Goal: Task Accomplishment & Management: Complete application form

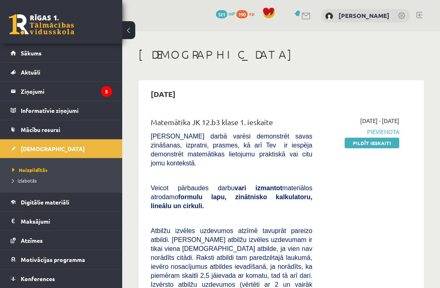
scroll to position [42, 0]
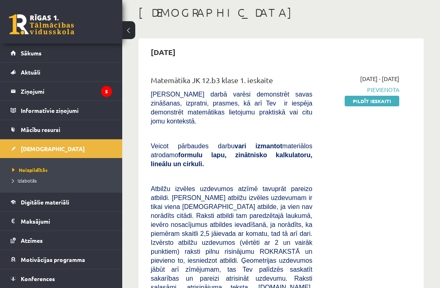
click at [382, 103] on link "Pildīt ieskaiti" at bounding box center [372, 101] width 55 height 11
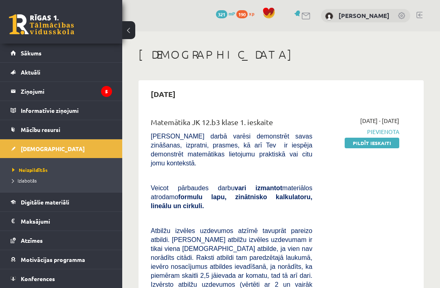
scroll to position [84, 0]
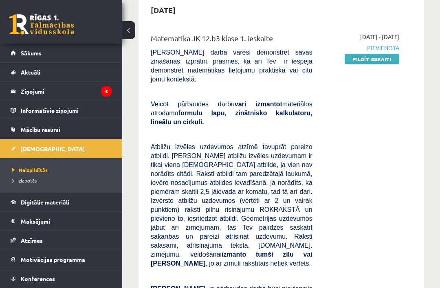
click at [382, 63] on link "Pildīt ieskaiti" at bounding box center [372, 59] width 55 height 11
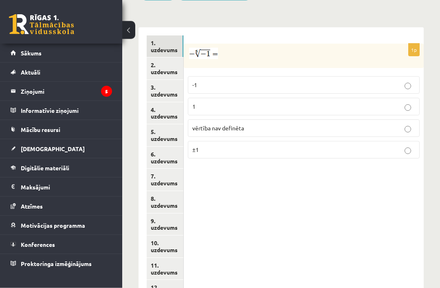
scroll to position [398, 0]
click at [197, 102] on p "1" at bounding box center [304, 106] width 223 height 9
click at [166, 58] on link "2. uzdevums" at bounding box center [165, 69] width 37 height 22
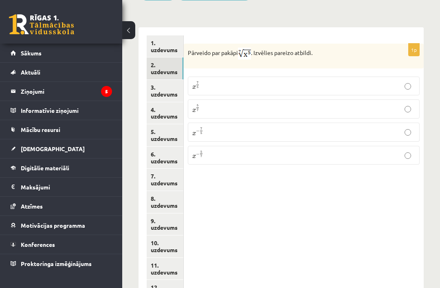
click at [200, 104] on span "5 7" at bounding box center [198, 107] width 4 height 7
click at [164, 80] on link "3. uzdevums" at bounding box center [165, 91] width 37 height 22
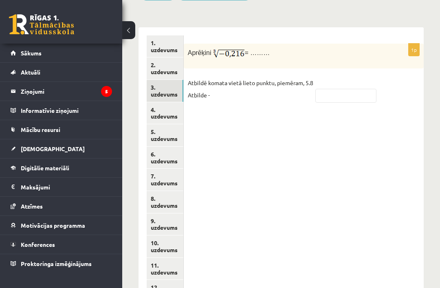
click at [164, 58] on link "2. uzdevums" at bounding box center [165, 69] width 37 height 22
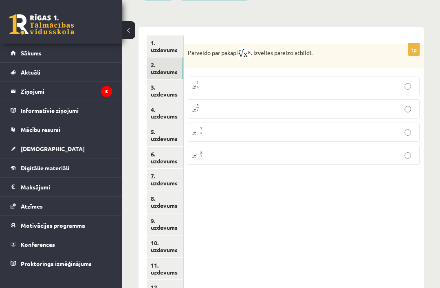
click at [155, 35] on link "1. uzdevums" at bounding box center [165, 46] width 37 height 22
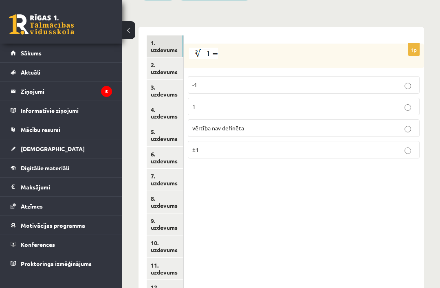
click at [157, 80] on link "3. uzdevums" at bounding box center [165, 91] width 37 height 22
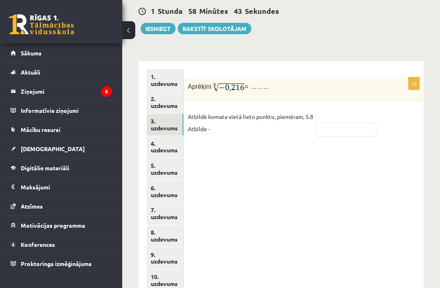
scroll to position [365, 0]
click at [350, 122] on input "text" at bounding box center [346, 129] width 61 height 14
type input "****"
click at [170, 136] on link "4. uzdevums" at bounding box center [165, 147] width 37 height 22
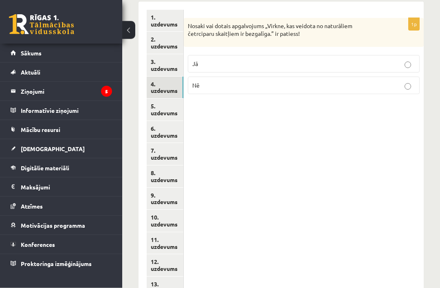
scroll to position [421, 0]
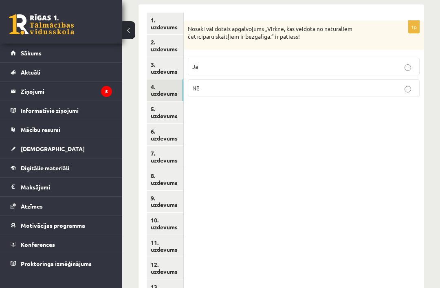
click at [162, 102] on link "5. uzdevums" at bounding box center [165, 113] width 37 height 22
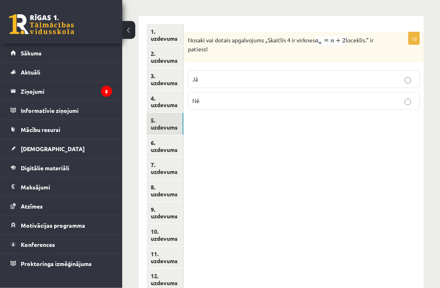
scroll to position [407, 0]
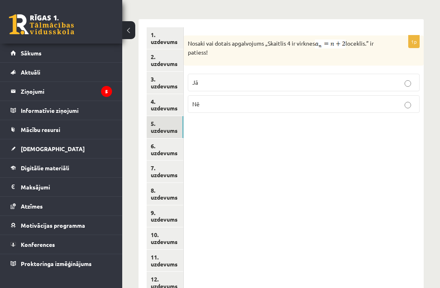
click at [159, 139] on link "6. uzdevums" at bounding box center [165, 150] width 37 height 22
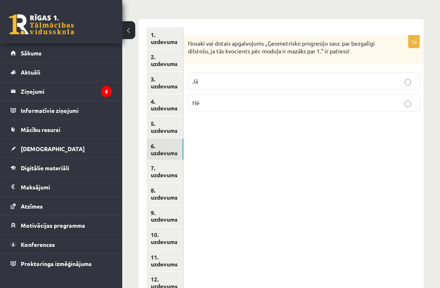
click at [164, 94] on link "4. uzdevums" at bounding box center [165, 105] width 37 height 22
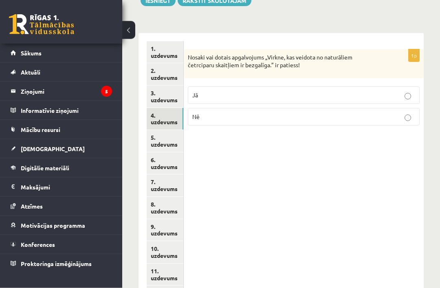
scroll to position [394, 0]
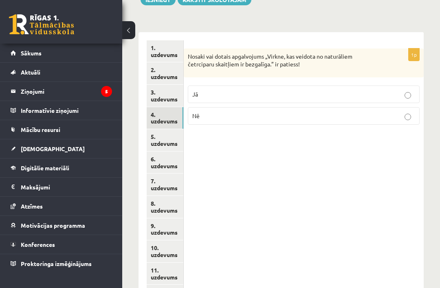
click at [211, 112] on p "Nē" at bounding box center [304, 116] width 223 height 9
click at [171, 129] on link "5. uzdevums" at bounding box center [165, 140] width 37 height 22
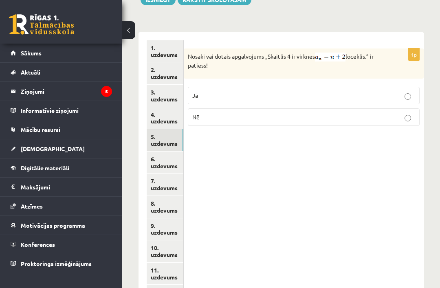
click at [225, 91] on p "Jā" at bounding box center [304, 95] width 223 height 9
click at [155, 152] on link "6. uzdevums" at bounding box center [165, 163] width 37 height 22
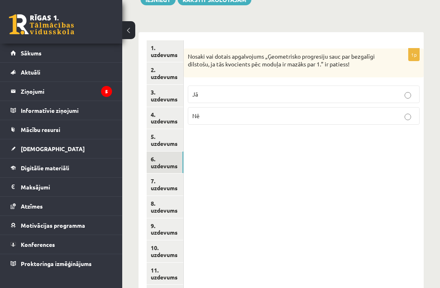
click at [204, 90] on p "Jā" at bounding box center [304, 94] width 223 height 9
click at [198, 90] on p "Jā" at bounding box center [304, 94] width 223 height 9
click at [196, 91] on span "Jā" at bounding box center [196, 94] width 6 height 7
click at [174, 107] on link "4. uzdevums" at bounding box center [165, 118] width 37 height 22
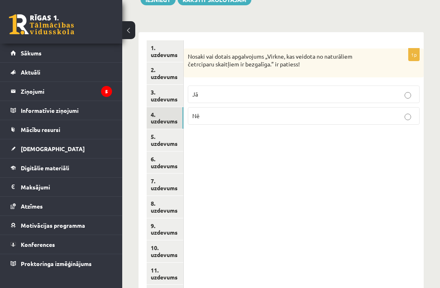
click at [167, 129] on link "5. uzdevums" at bounding box center [165, 140] width 37 height 22
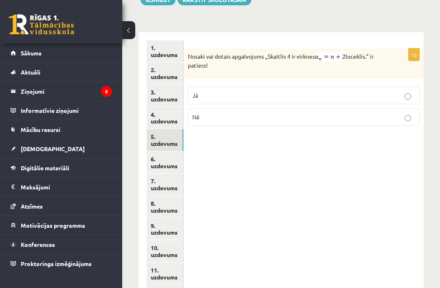
click at [161, 152] on link "6. uzdevums" at bounding box center [165, 163] width 37 height 22
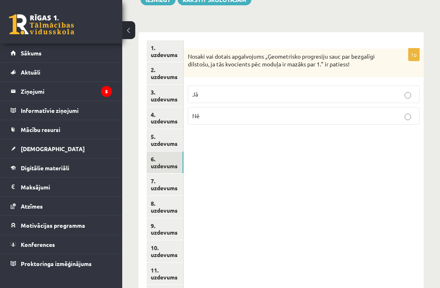
click at [156, 174] on link "7. uzdevums" at bounding box center [165, 185] width 37 height 22
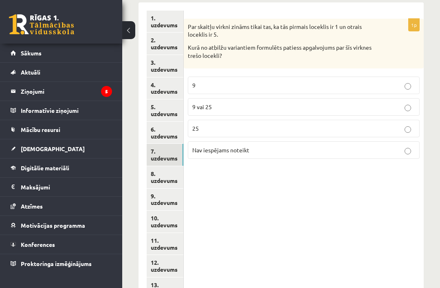
scroll to position [427, 0]
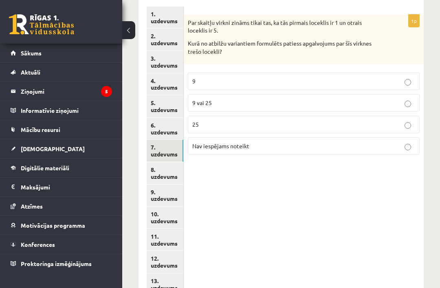
click at [172, 207] on link "10. uzdevums" at bounding box center [165, 218] width 37 height 22
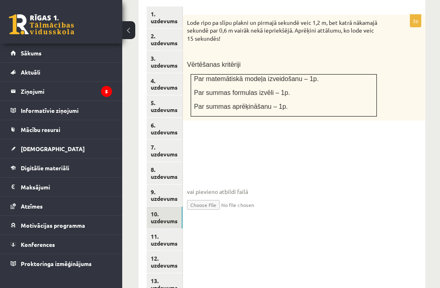
click at [162, 185] on link "9. uzdevums" at bounding box center [165, 196] width 36 height 22
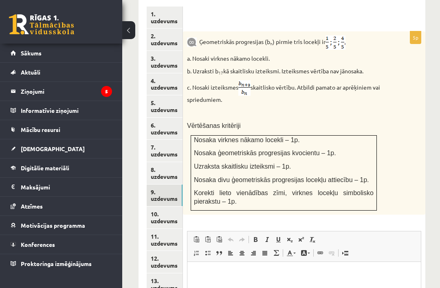
scroll to position [0, 0]
click at [157, 162] on link "8. uzdevums" at bounding box center [165, 173] width 36 height 22
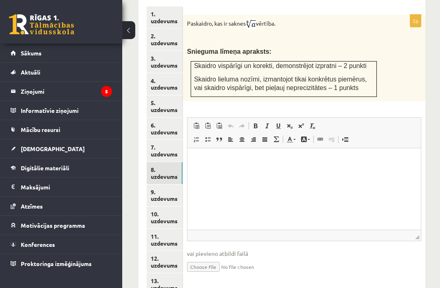
click at [158, 140] on link "7. uzdevums" at bounding box center [165, 151] width 36 height 22
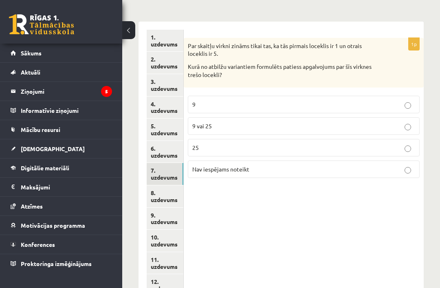
scroll to position [405, 0]
click at [161, 185] on link "8. uzdevums" at bounding box center [165, 196] width 37 height 22
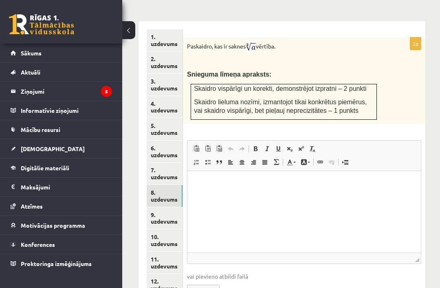
scroll to position [0, 0]
click at [149, 163] on link "7. uzdevums" at bounding box center [165, 174] width 36 height 22
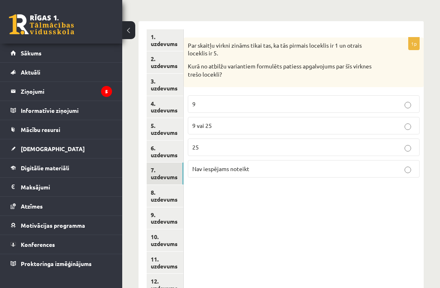
click at [219, 160] on label "Nav iespējams noteikt" at bounding box center [304, 169] width 232 height 18
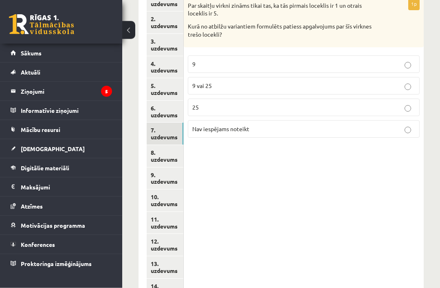
scroll to position [445, 0]
click at [170, 145] on link "8. uzdevums" at bounding box center [165, 156] width 37 height 22
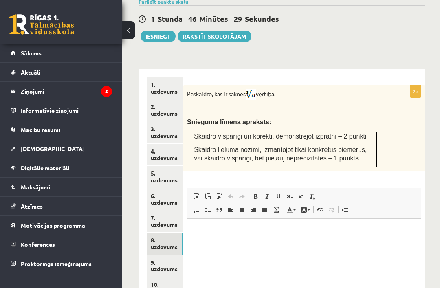
scroll to position [347, 0]
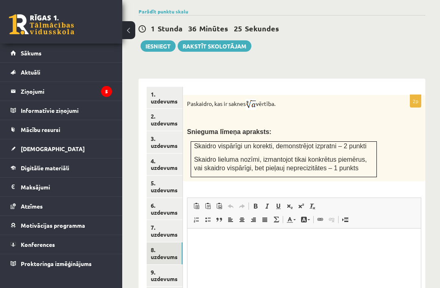
click at [249, 243] on p "Визуальный текстовый редактор, wiswyg-editor-user-answer-47024937305360" at bounding box center [304, 241] width 217 height 9
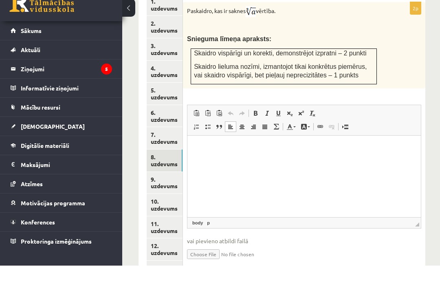
scroll to position [418, 0]
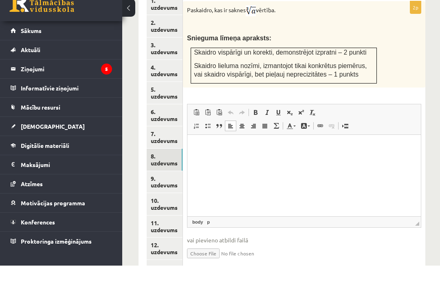
click at [171, 194] on link "9. uzdevums" at bounding box center [165, 205] width 36 height 22
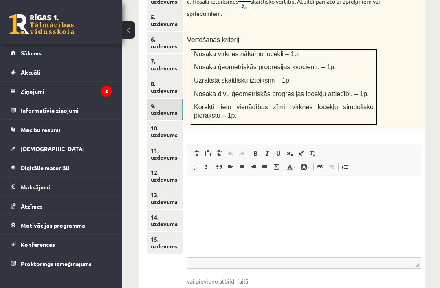
scroll to position [520, 0]
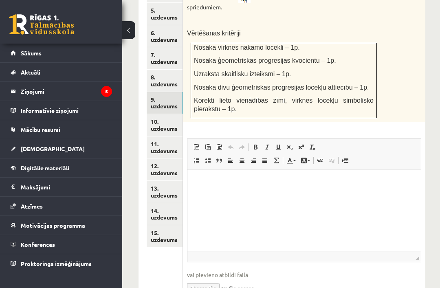
click at [159, 114] on link "10. uzdevums" at bounding box center [165, 125] width 36 height 22
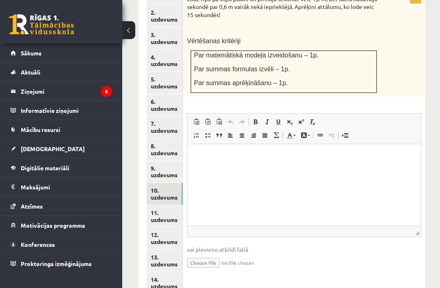
scroll to position [0, 0]
click at [144, 199] on div "1. uzdevums 2. uzdevums 3. uzdevums 4. uzdevums 5. uzdevums 6. uzdevums 7. uzde…" at bounding box center [161, 150] width 44 height 350
click at [152, 206] on link "11. uzdevums" at bounding box center [165, 217] width 36 height 22
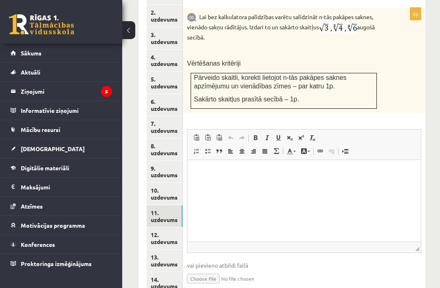
click at [164, 228] on link "12. uzdevums" at bounding box center [165, 239] width 36 height 22
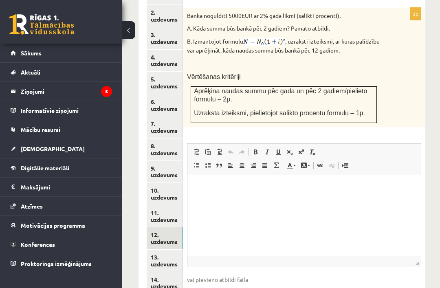
click at [169, 272] on link "14. uzdevums" at bounding box center [165, 283] width 36 height 22
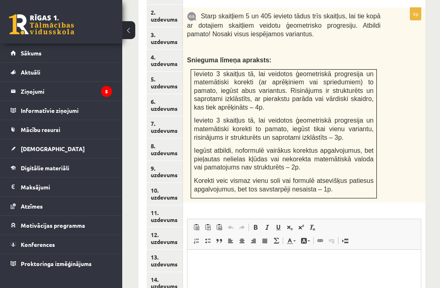
click at [169, 161] on link "9. uzdevums" at bounding box center [165, 172] width 36 height 22
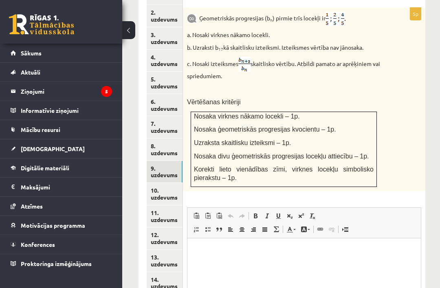
click at [164, 116] on link "7. uzdevums" at bounding box center [165, 127] width 36 height 22
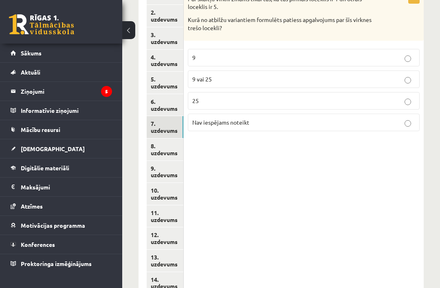
click at [164, 183] on link "10. uzdevums" at bounding box center [165, 194] width 37 height 22
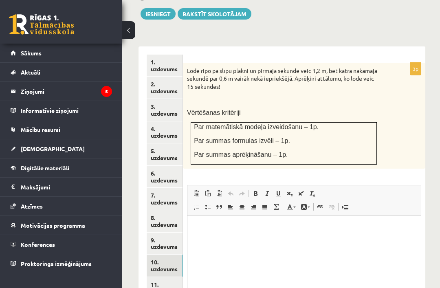
scroll to position [381, 0]
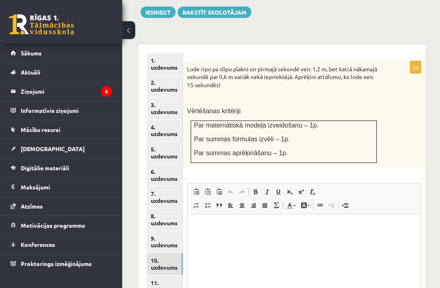
click at [161, 276] on link "11. uzdevums" at bounding box center [165, 287] width 36 height 22
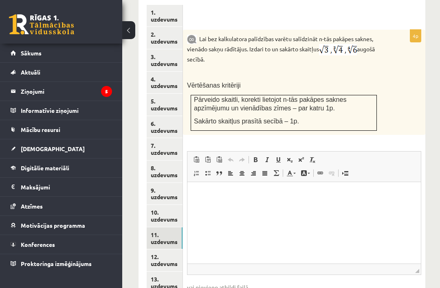
scroll to position [451, 0]
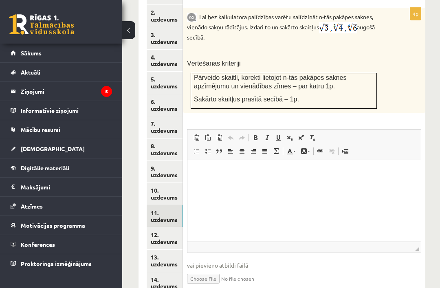
click at [169, 228] on link "12. uzdevums" at bounding box center [165, 239] width 36 height 22
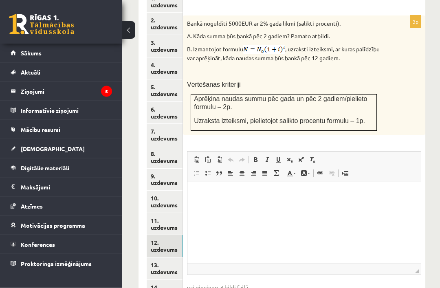
scroll to position [457, 0]
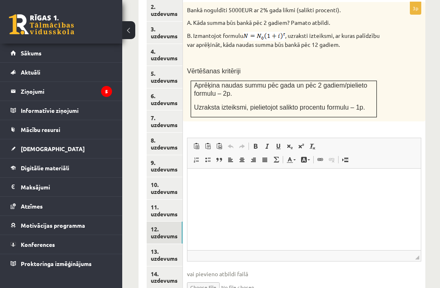
click at [171, 244] on link "13. uzdevums" at bounding box center [165, 255] width 36 height 22
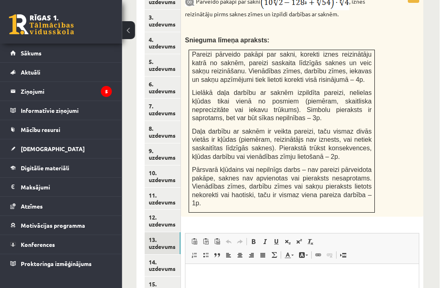
scroll to position [469, 2]
click at [170, 255] on link "14. uzdevums" at bounding box center [163, 266] width 36 height 22
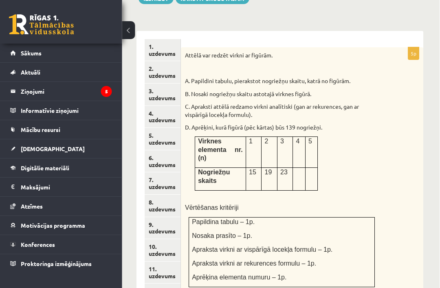
scroll to position [395, 2]
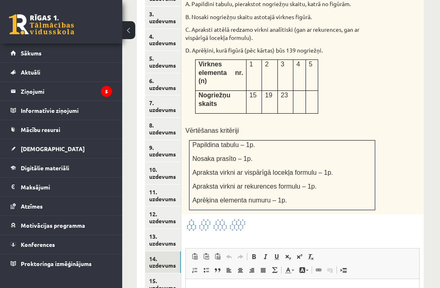
click at [162, 274] on link "15. uzdevums" at bounding box center [163, 285] width 36 height 22
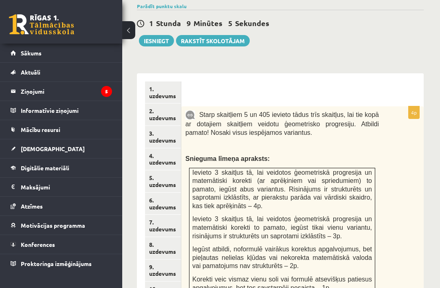
scroll to position [353, 2]
click at [165, 259] on link "9. uzdevums" at bounding box center [163, 270] width 36 height 22
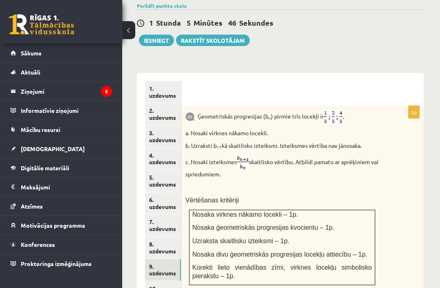
click at [164, 237] on link "8. uzdevums" at bounding box center [163, 248] width 36 height 22
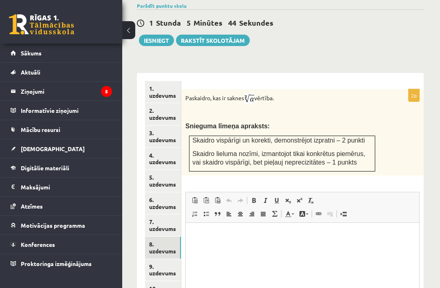
scroll to position [0, 0]
click at [164, 259] on link "9. uzdevums" at bounding box center [163, 270] width 36 height 22
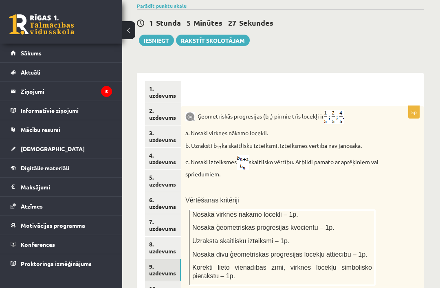
click at [166, 237] on link "8. uzdevums" at bounding box center [163, 248] width 36 height 22
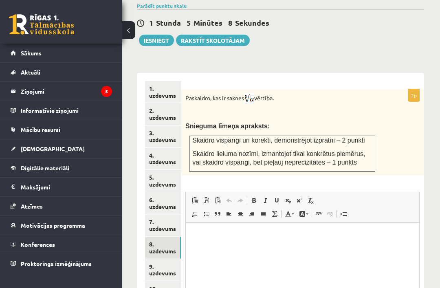
click at [173, 259] on link "9. uzdevums" at bounding box center [163, 270] width 36 height 22
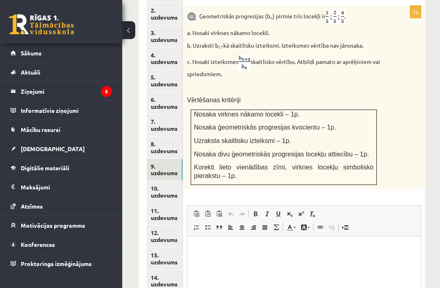
scroll to position [453, 2]
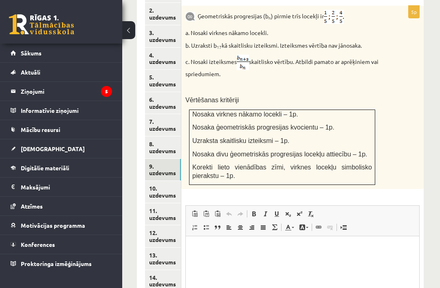
click at [159, 181] on link "10. uzdevums" at bounding box center [163, 192] width 36 height 22
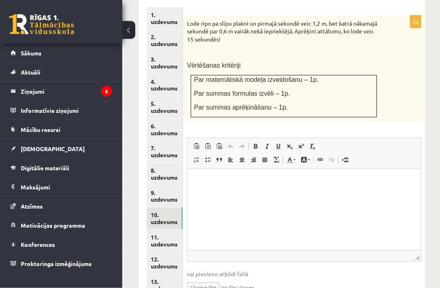
scroll to position [427, 0]
click at [174, 230] on link "11. uzdevums" at bounding box center [165, 241] width 36 height 22
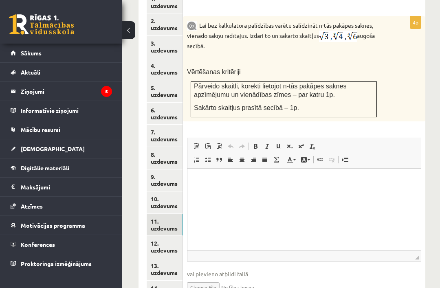
scroll to position [451, 0]
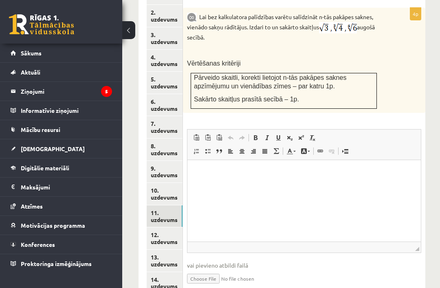
click at [164, 228] on link "12. uzdevums" at bounding box center [165, 239] width 36 height 22
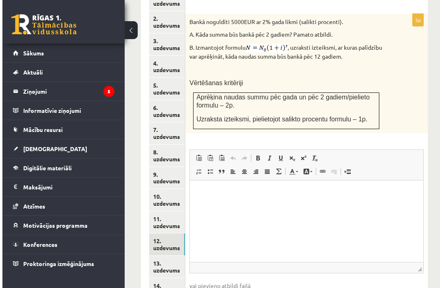
scroll to position [457, 0]
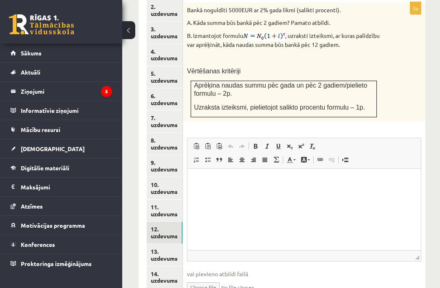
click at [166, 244] on link "13. uzdevums" at bounding box center [165, 255] width 36 height 22
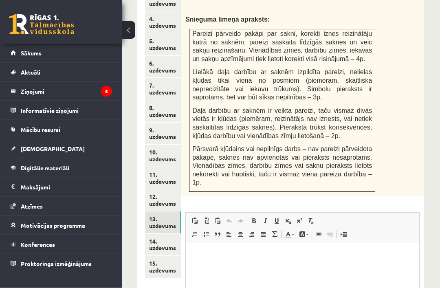
scroll to position [493, 2]
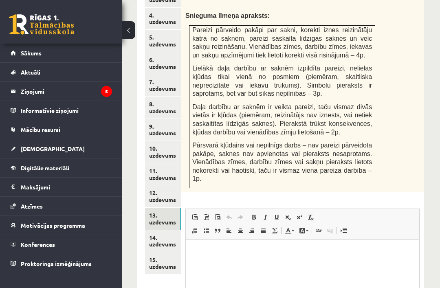
click at [162, 230] on link "14. uzdevums" at bounding box center [163, 241] width 36 height 22
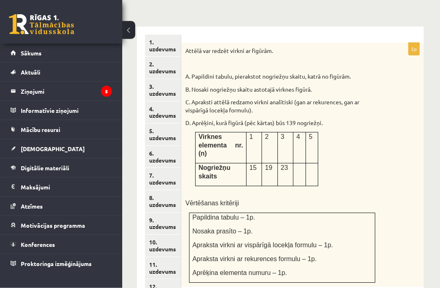
scroll to position [399, 2]
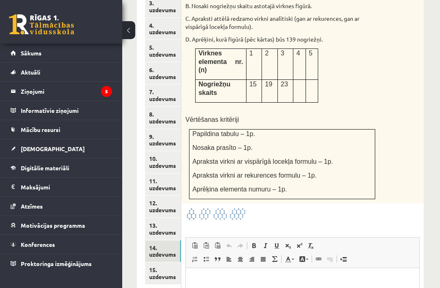
click at [162, 263] on link "15. uzdevums" at bounding box center [163, 274] width 36 height 22
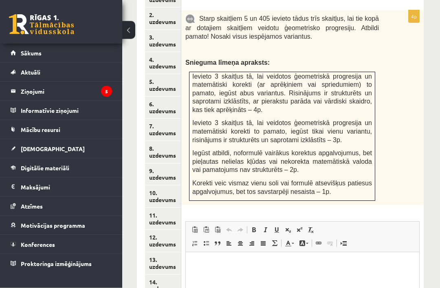
scroll to position [451, 2]
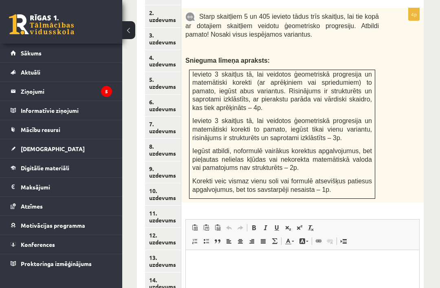
click at [159, 228] on link "12. uzdevums" at bounding box center [163, 239] width 36 height 22
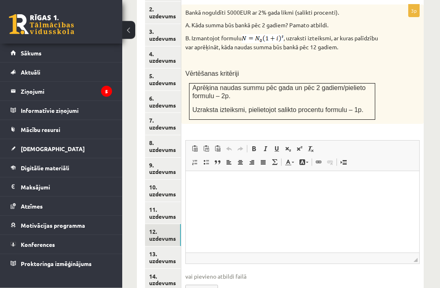
scroll to position [454, 2]
click at [167, 247] on link "13. uzdevums" at bounding box center [163, 258] width 36 height 22
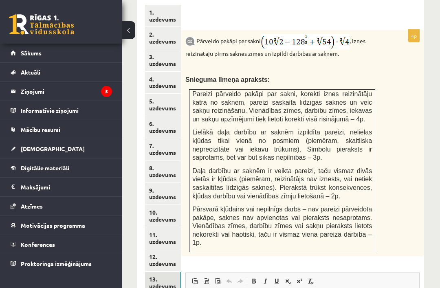
scroll to position [429, 2]
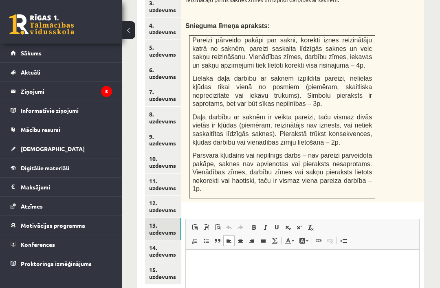
click at [165, 129] on link "9. uzdevums" at bounding box center [163, 140] width 36 height 22
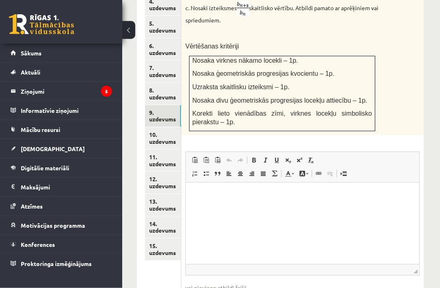
scroll to position [507, 2]
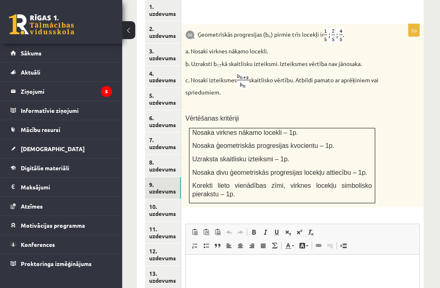
scroll to position [520, 2]
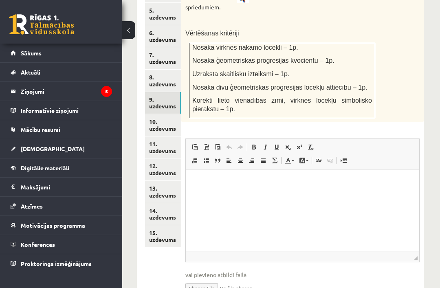
click at [211, 279] on input "file" at bounding box center [303, 287] width 235 height 17
type input "**********"
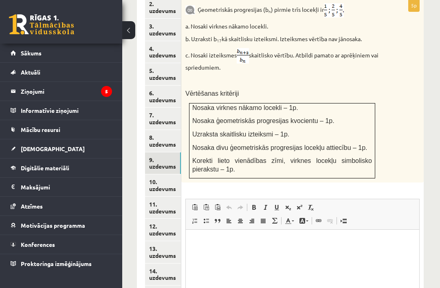
click at [162, 175] on link "10. uzdevums" at bounding box center [163, 186] width 36 height 22
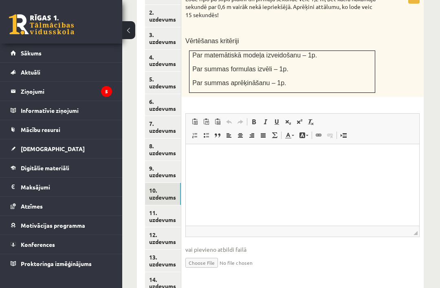
scroll to position [0, 0]
click at [166, 139] on link "8. uzdevums" at bounding box center [163, 150] width 36 height 22
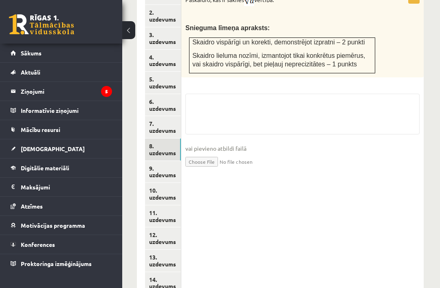
click at [205, 153] on input "file" at bounding box center [303, 161] width 235 height 17
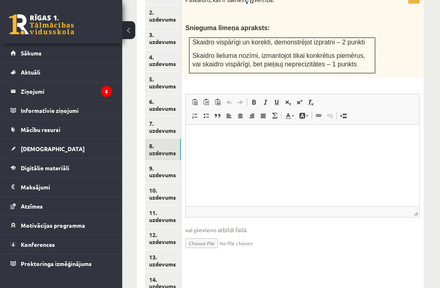
click at [168, 161] on link "9. uzdevums" at bounding box center [163, 172] width 36 height 22
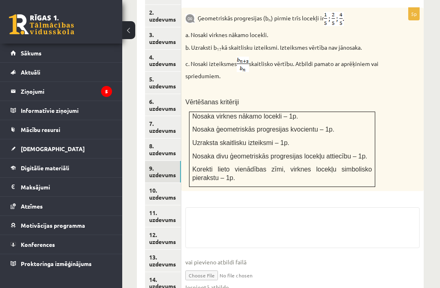
click at [164, 183] on link "10. uzdevums" at bounding box center [163, 194] width 36 height 22
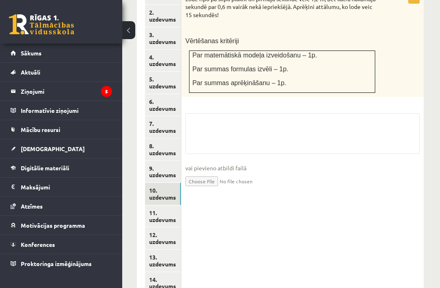
click at [218, 173] on input "file" at bounding box center [303, 181] width 235 height 17
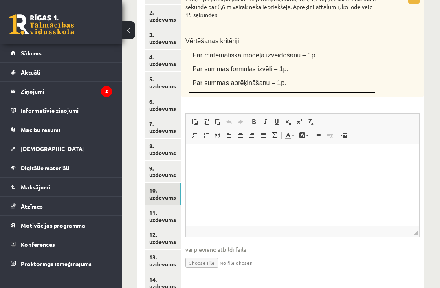
type input "**********"
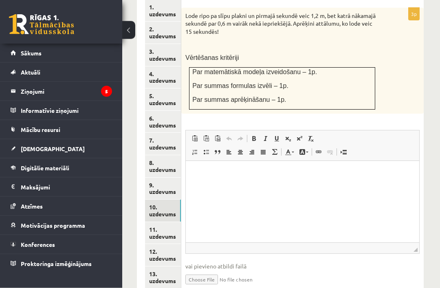
scroll to position [434, 2]
click at [159, 222] on link "11. uzdevums" at bounding box center [163, 233] width 36 height 22
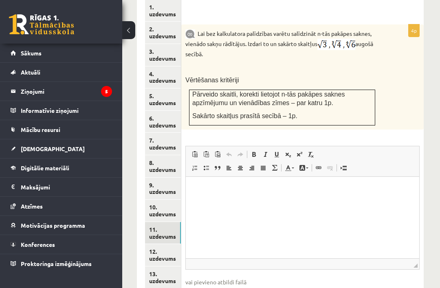
scroll to position [0, 0]
type input "**********"
click at [170, 244] on link "12. uzdevums" at bounding box center [163, 255] width 36 height 22
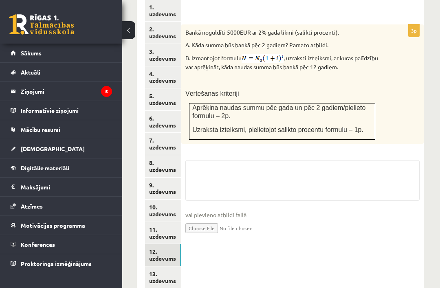
click at [197, 219] on input "file" at bounding box center [303, 227] width 235 height 17
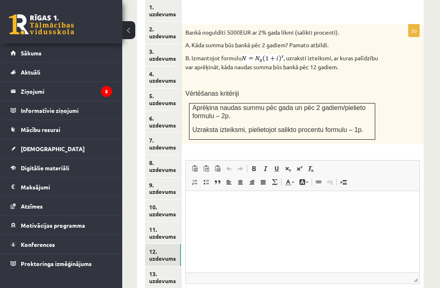
type input "**********"
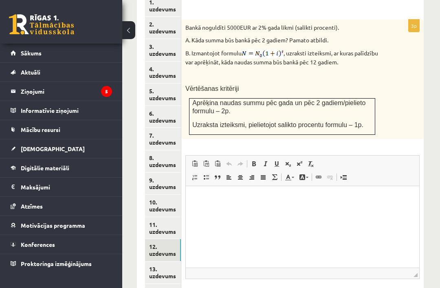
scroll to position [465, 2]
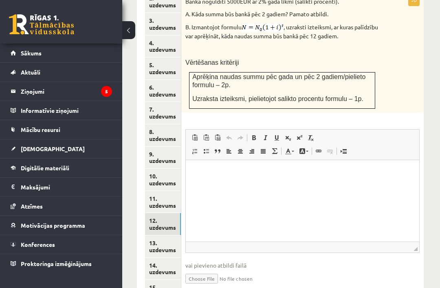
click at [168, 236] on link "13. uzdevums" at bounding box center [163, 247] width 36 height 22
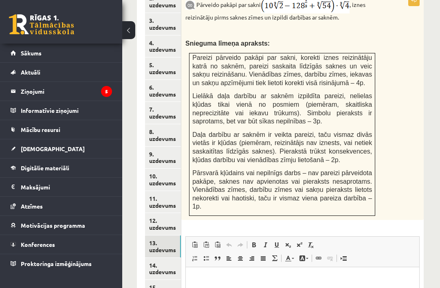
scroll to position [0, 0]
click at [216, 283] on p "Визуальный текстовый редактор, wiswyg-editor-user-answer-47024786009140" at bounding box center [302, 280] width 217 height 9
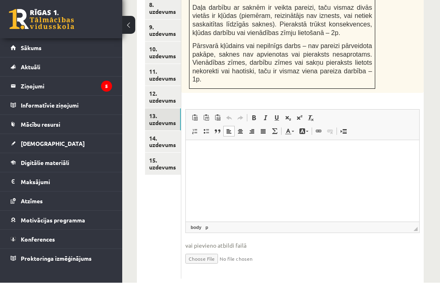
click at [244, 156] on p "Визуальный текстовый редактор, wiswyg-editor-user-answer-47024786009140" at bounding box center [302, 152] width 217 height 9
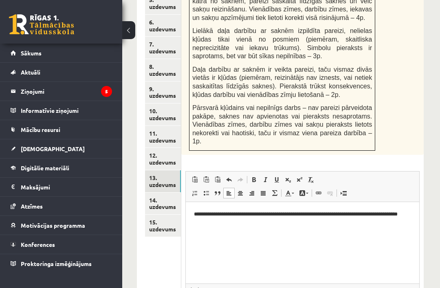
scroll to position [524, 2]
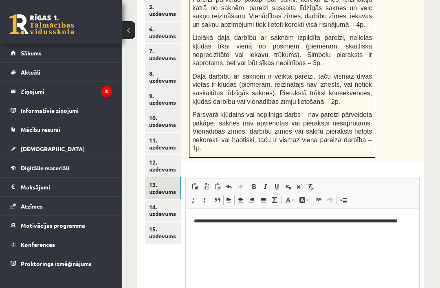
click at [168, 66] on link "8. uzdevums" at bounding box center [163, 77] width 36 height 22
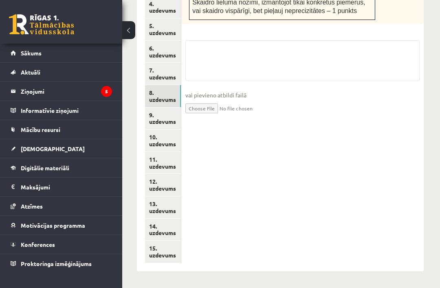
scroll to position [451, 2]
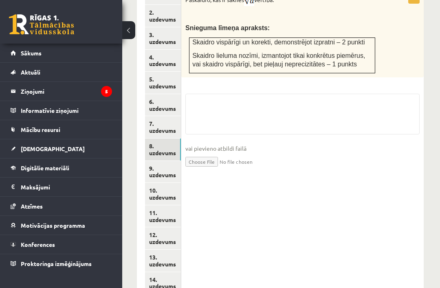
click at [210, 153] on input "file" at bounding box center [303, 161] width 235 height 17
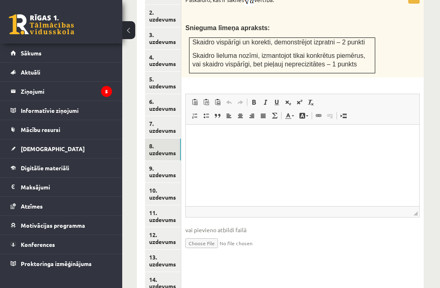
scroll to position [0, 0]
type input "**********"
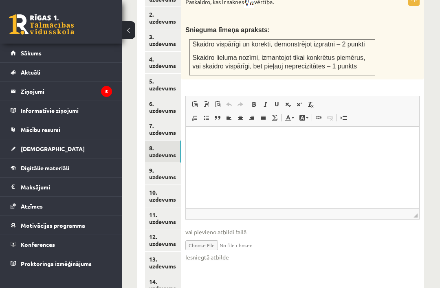
scroll to position [451, 2]
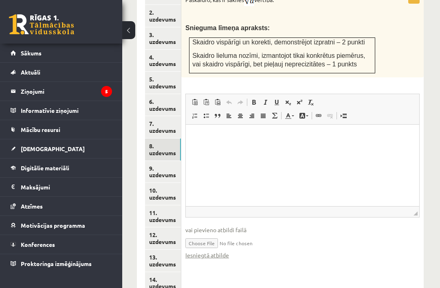
click at [153, 272] on link "14. uzdevums" at bounding box center [163, 283] width 36 height 22
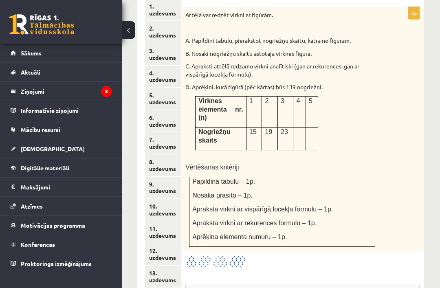
scroll to position [0, 0]
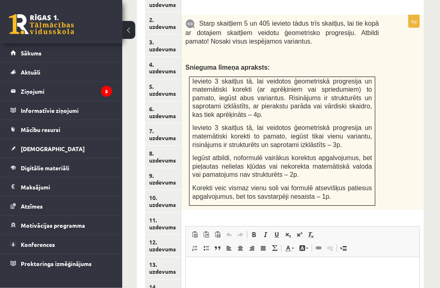
scroll to position [480, 2]
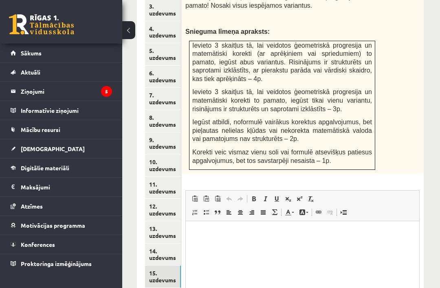
click at [334, 246] on html at bounding box center [303, 233] width 234 height 25
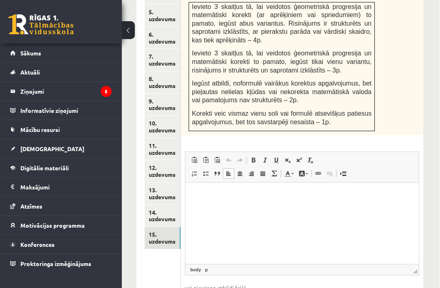
scroll to position [517, 2]
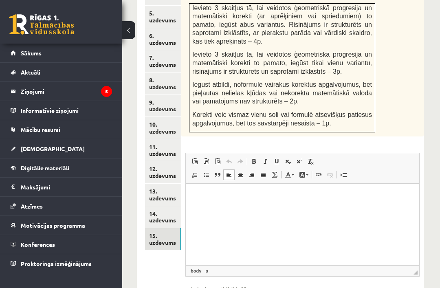
click at [168, 206] on link "14. uzdevums" at bounding box center [163, 217] width 36 height 22
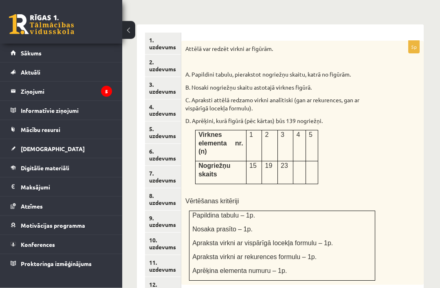
scroll to position [401, 2]
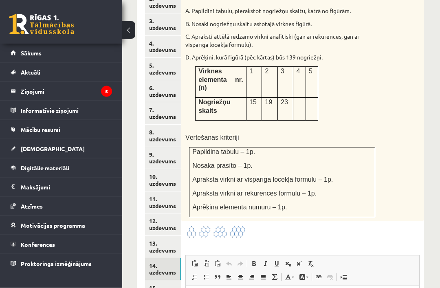
click at [161, 237] on link "13. uzdevums" at bounding box center [163, 248] width 36 height 22
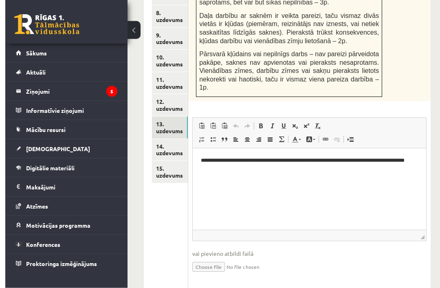
scroll to position [584, 2]
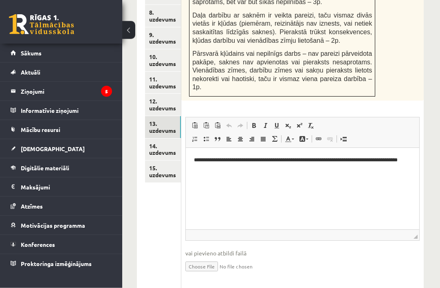
click at [170, 139] on link "14. uzdevums" at bounding box center [163, 150] width 36 height 22
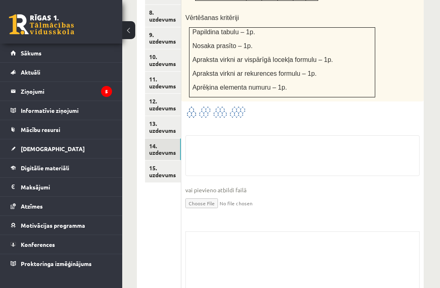
click at [167, 116] on link "13. uzdevums" at bounding box center [163, 127] width 36 height 22
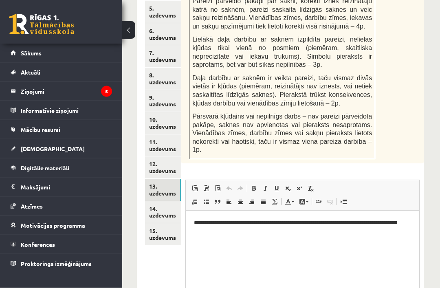
scroll to position [534, 2]
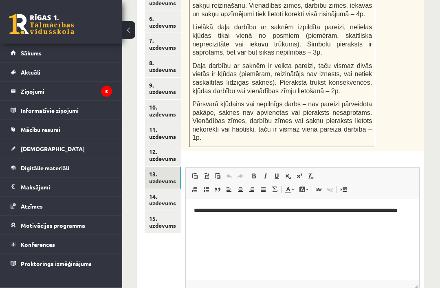
click at [204, 215] on p "**********" at bounding box center [302, 215] width 217 height 16
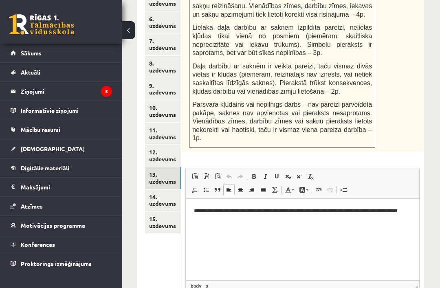
click at [208, 215] on p "**********" at bounding box center [302, 215] width 217 height 16
click at [207, 215] on p "**********" at bounding box center [302, 215] width 217 height 16
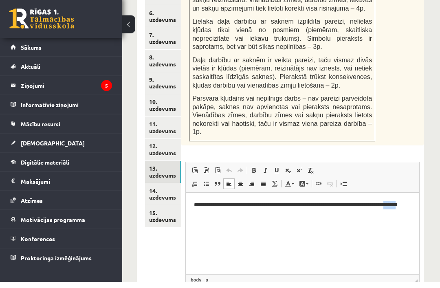
click at [208, 204] on p "**********" at bounding box center [302, 209] width 217 height 16
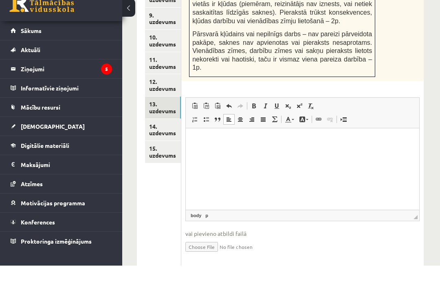
scroll to position [604, 2]
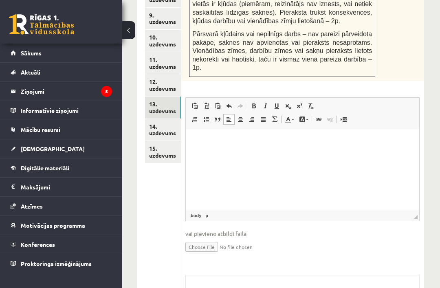
click at [209, 245] on input "file" at bounding box center [303, 246] width 235 height 17
type input "**********"
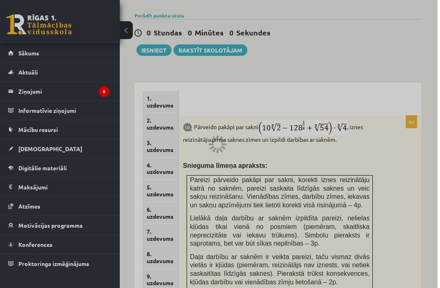
scroll to position [340, 2]
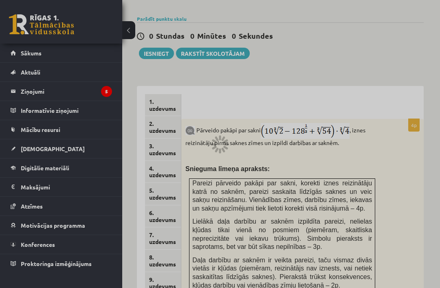
click at [195, 39] on div at bounding box center [220, 144] width 440 height 288
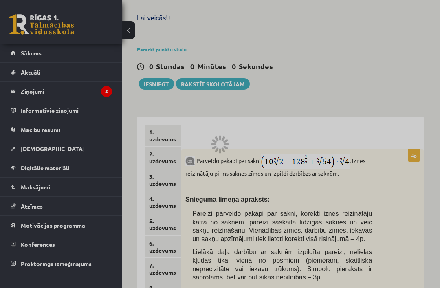
scroll to position [308, 2]
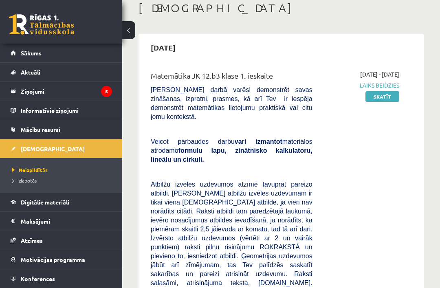
scroll to position [32, 0]
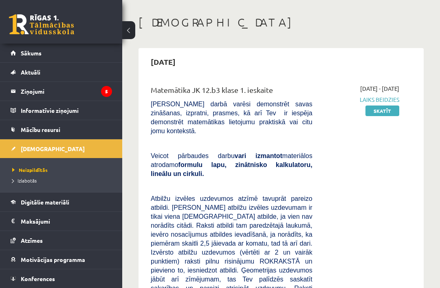
click at [390, 112] on link "Skatīt" at bounding box center [383, 111] width 34 height 11
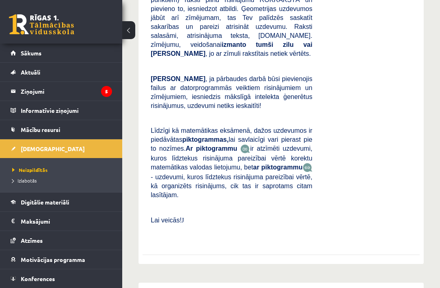
scroll to position [294, 0]
click at [163, 204] on p at bounding box center [232, 207] width 162 height 7
click at [178, 174] on span "- uzdevumi, kuros līdztekus risinājuma pareizībai vērtē, kā organizēts risināju…" at bounding box center [232, 186] width 162 height 25
click at [201, 137] on b "piktogrammas," at bounding box center [205, 140] width 46 height 7
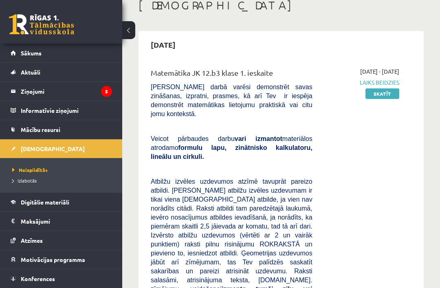
scroll to position [50, 0]
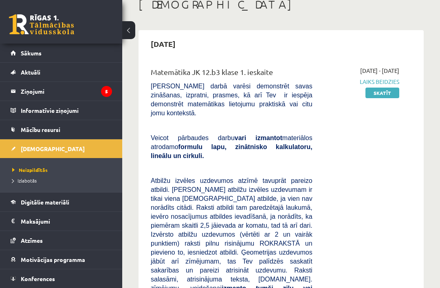
click at [85, 93] on legend "Ziņojumi 5" at bounding box center [66, 91] width 91 height 19
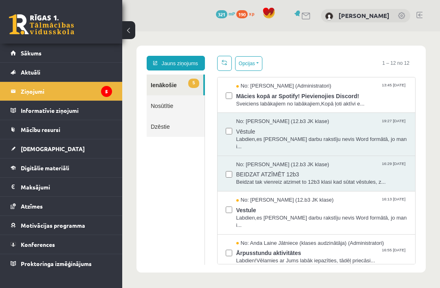
click at [196, 68] on link "Jauns ziņojums" at bounding box center [176, 63] width 58 height 15
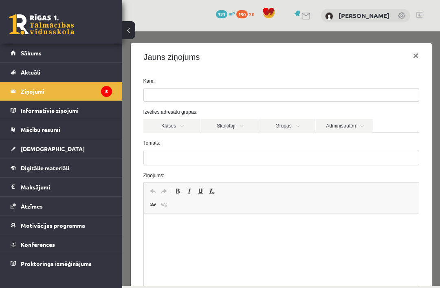
click at [252, 125] on link "Skolotāji" at bounding box center [229, 126] width 57 height 14
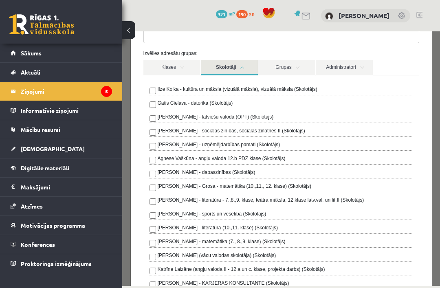
scroll to position [59, 0]
click at [17, 60] on link "Sākums" at bounding box center [62, 53] width 102 height 19
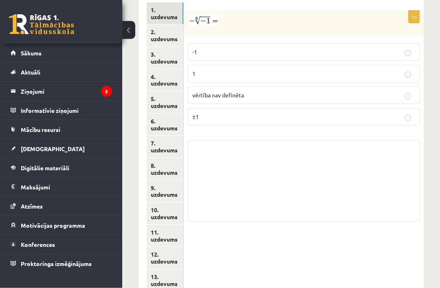
scroll to position [434, 0]
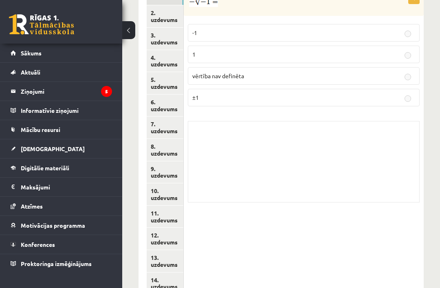
click at [174, 250] on link "13. uzdevums" at bounding box center [165, 261] width 37 height 22
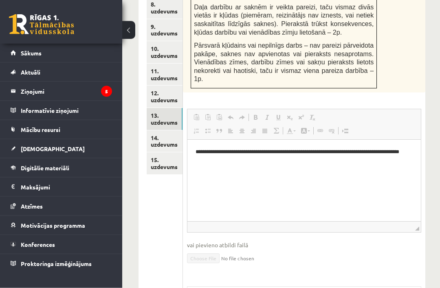
scroll to position [576, 0]
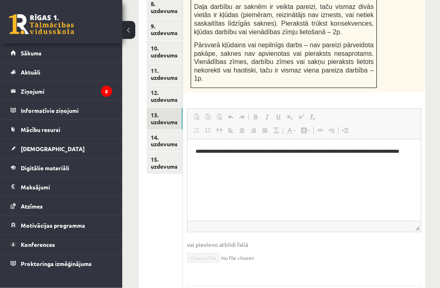
click at [376, 149] on p "**********" at bounding box center [304, 156] width 217 height 16
click at [385, 148] on p "**********" at bounding box center [304, 156] width 217 height 16
click at [418, 226] on span "◢" at bounding box center [418, 228] width 4 height 4
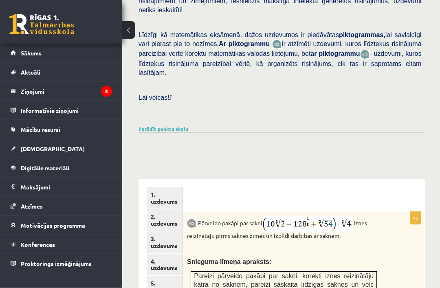
scroll to position [230, 0]
click at [393, 148] on div "Matemātika JK 12.b3 klase 1. ieskaite , Margarita Tišuņina (12.b3 JK klase) Pār…" at bounding box center [282, 272] width 320 height 941
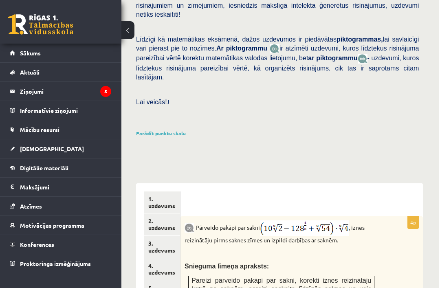
scroll to position [226, 2]
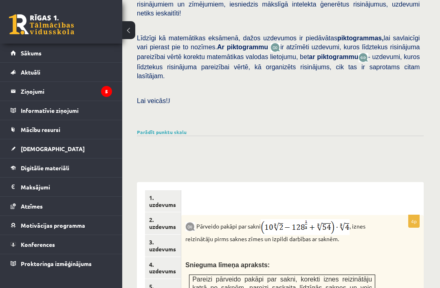
click at [165, 190] on link "1. uzdevums" at bounding box center [163, 201] width 36 height 22
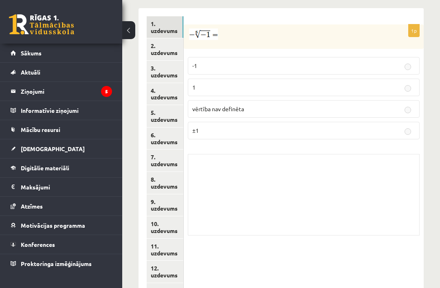
scroll to position [400, 0]
click at [388, 196] on div "Skolotāja pielikums" at bounding box center [304, 196] width 232 height 82
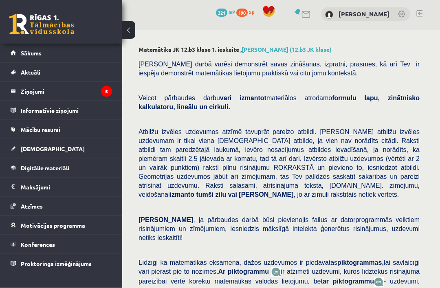
scroll to position [0, 0]
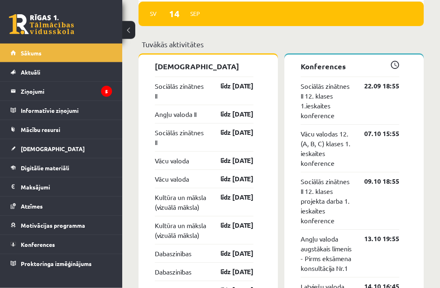
scroll to position [734, 0]
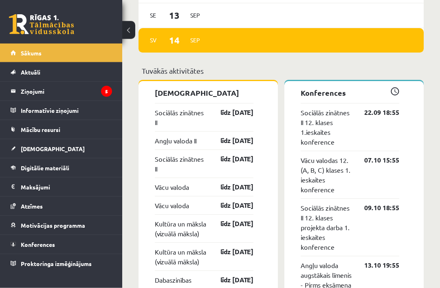
click at [211, 108] on link "līdz [DATE]" at bounding box center [229, 113] width 47 height 10
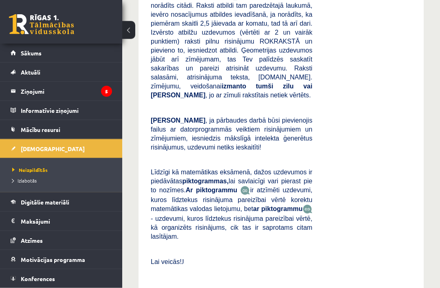
scroll to position [252, 0]
click at [186, 235] on div "Matemātika JK 12.b3 klase 1. ieskaite Pārbaudes darbā varēsi demonstrēt savas z…" at bounding box center [232, 73] width 174 height 419
click at [17, 93] on link "Ziņojumi 5" at bounding box center [62, 91] width 102 height 19
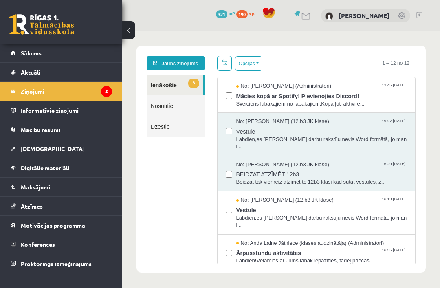
click at [176, 67] on link "Jauns ziņojums" at bounding box center [176, 63] width 58 height 15
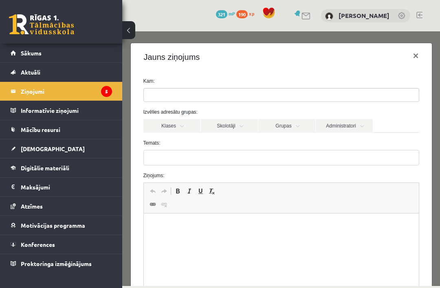
click at [228, 125] on link "Skolotāji" at bounding box center [229, 126] width 57 height 14
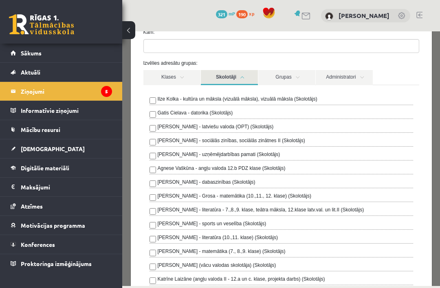
scroll to position [48, 0]
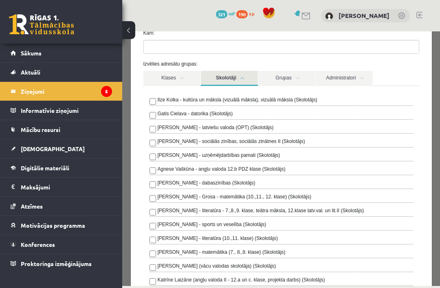
click at [342, 193] on div "Ilze Kolka - kultūra un māksla (vizuālā māksla), vizuālā māksla (Skolotājs) Gat…" at bounding box center [282, 198] width 264 height 204
click at [314, 199] on div "Laima Tukāne - Grosa - matemātika (10.,11., 12. klase) (Skolotājs)" at bounding box center [282, 198] width 264 height 10
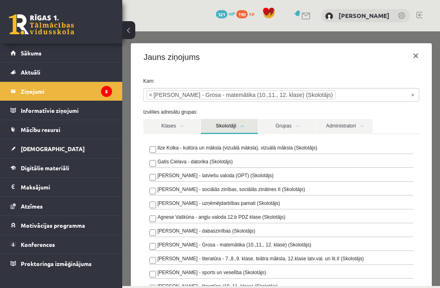
scroll to position [0, 0]
click at [417, 57] on button "×" at bounding box center [416, 55] width 19 height 23
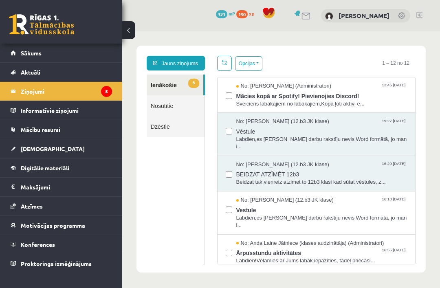
click at [169, 65] on link "Jauns ziņojums" at bounding box center [176, 63] width 58 height 15
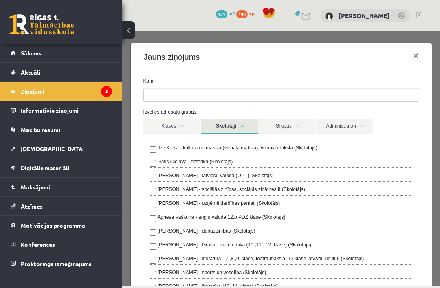
click at [282, 243] on label "Laima Tukāne - Grosa - matemātika (10.,11., 12. klase) (Skolotājs)" at bounding box center [235, 244] width 154 height 7
click at [284, 245] on label "[PERSON_NAME] - Grosa - matemātika (10.,11., 12. klase) (Skolotājs)" at bounding box center [235, 244] width 154 height 7
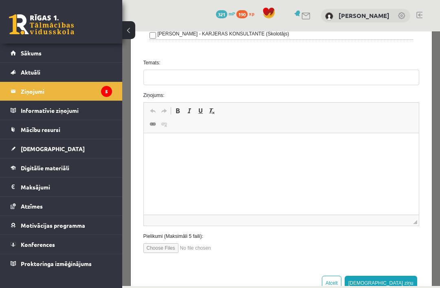
scroll to position [308, 0]
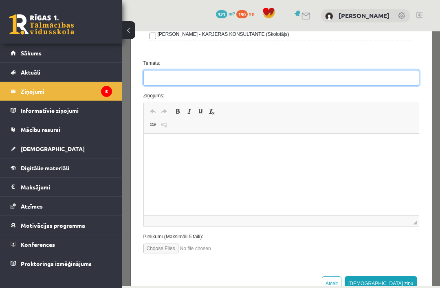
click at [399, 81] on input "Temats:" at bounding box center [282, 77] width 276 height 15
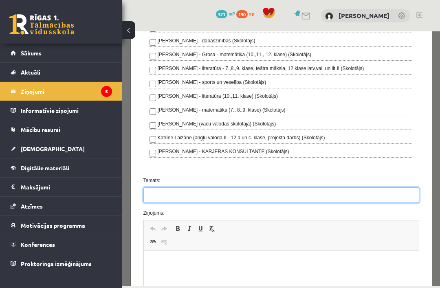
scroll to position [193, 0]
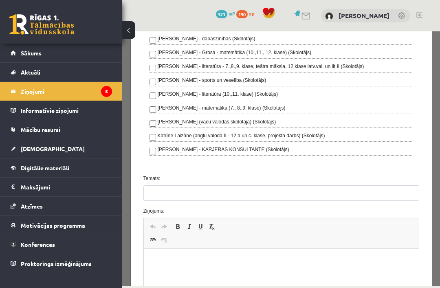
click at [87, 55] on link "Sākums" at bounding box center [62, 53] width 102 height 19
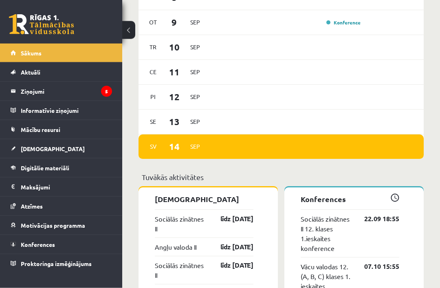
scroll to position [720, 0]
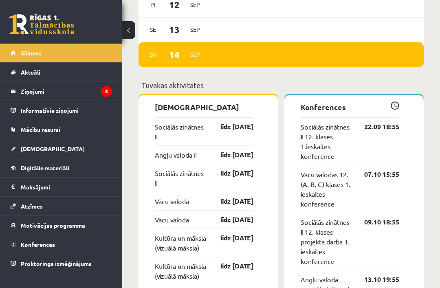
click at [251, 122] on link "līdz 30.09.25" at bounding box center [229, 127] width 47 height 10
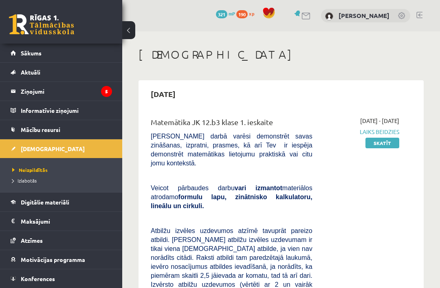
click at [391, 147] on link "Skatīt" at bounding box center [383, 143] width 34 height 11
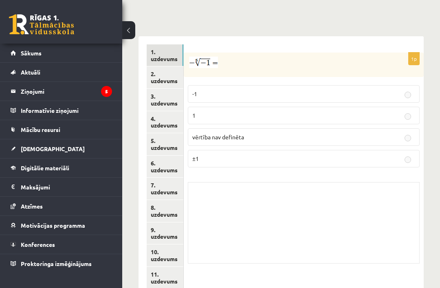
scroll to position [434, 0]
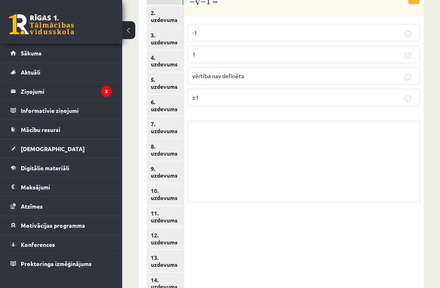
click at [177, 273] on link "14. uzdevums" at bounding box center [165, 284] width 37 height 22
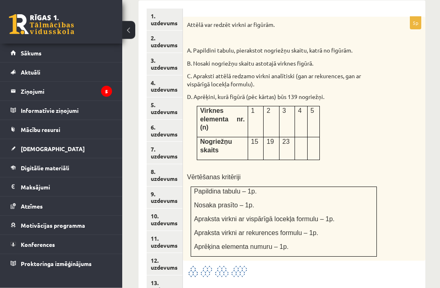
scroll to position [409, 0]
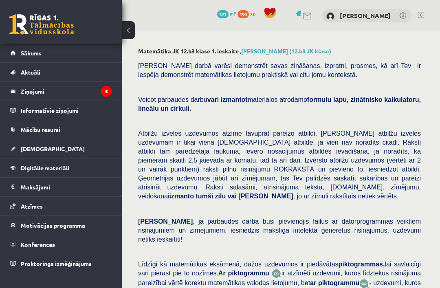
scroll to position [0, 0]
click at [91, 94] on legend "Ziņojumi 5" at bounding box center [66, 91] width 91 height 19
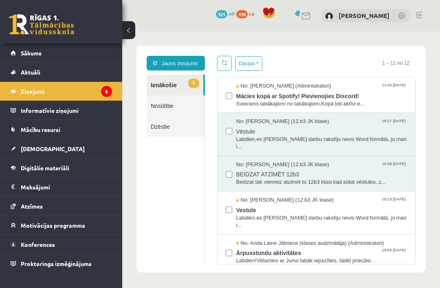
click at [190, 60] on link "Jauns ziņojums" at bounding box center [176, 63] width 58 height 15
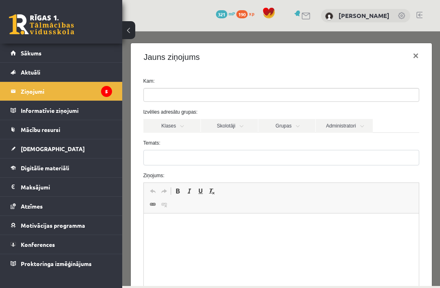
click at [239, 124] on link "Skolotāji" at bounding box center [229, 126] width 57 height 14
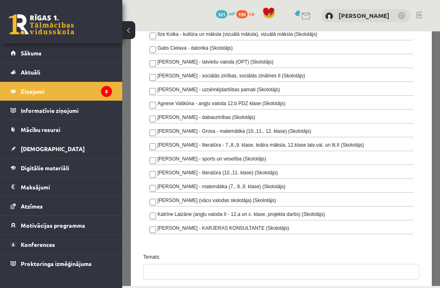
scroll to position [115, 0]
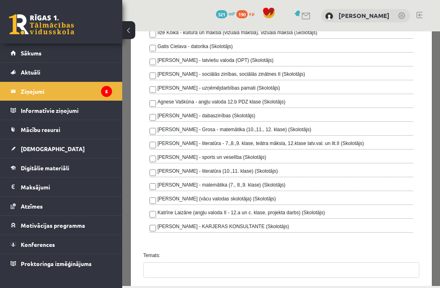
click at [86, 56] on link "Sākums" at bounding box center [62, 53] width 102 height 19
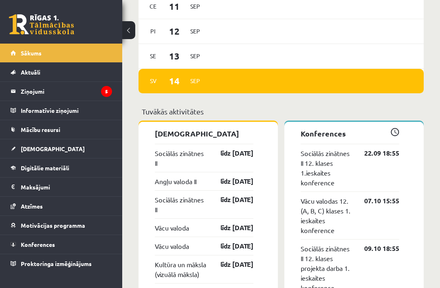
scroll to position [694, 0]
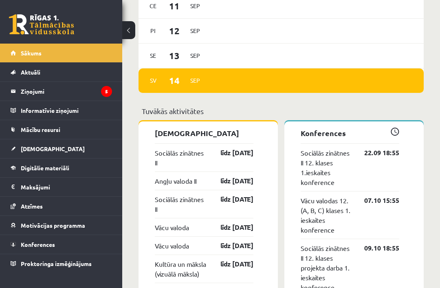
click at [174, 128] on p "[DEMOGRAPHIC_DATA]" at bounding box center [204, 133] width 99 height 11
click at [238, 148] on link "līdz [DATE]" at bounding box center [229, 153] width 47 height 10
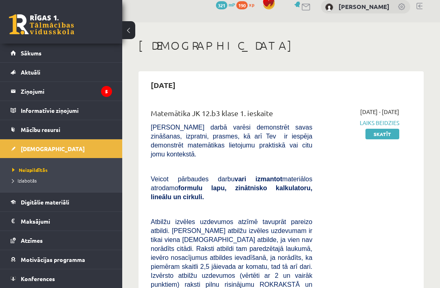
scroll to position [9, 0]
click at [67, 93] on legend "Ziņojumi 5" at bounding box center [66, 91] width 91 height 19
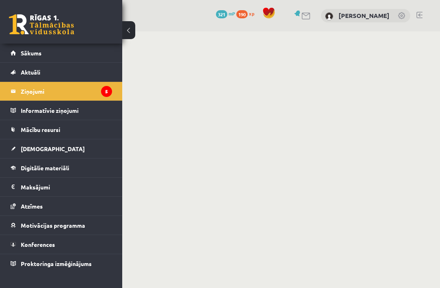
click at [62, 135] on link "Mācību resursi" at bounding box center [62, 129] width 102 height 19
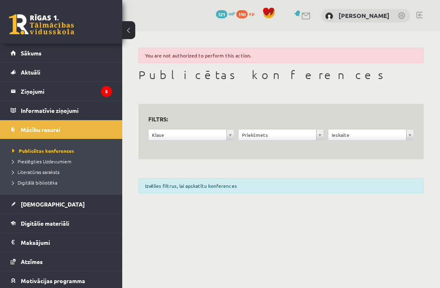
click at [78, 110] on legend "Informatīvie ziņojumi 0" at bounding box center [66, 110] width 91 height 19
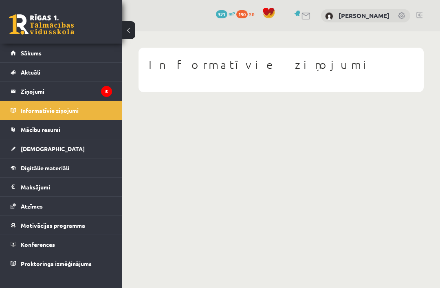
click at [50, 89] on legend "Ziņojumi 5" at bounding box center [66, 91] width 91 height 19
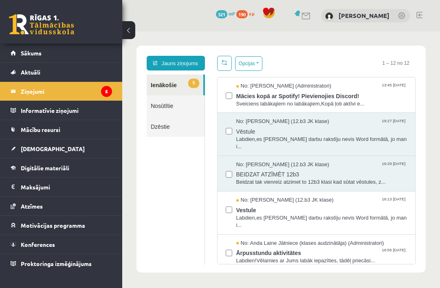
click at [192, 65] on link "Jauns ziņojums" at bounding box center [176, 63] width 58 height 15
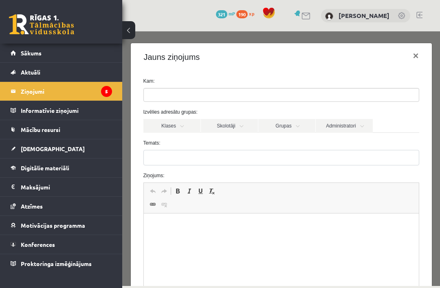
click at [234, 126] on link "Skolotāji" at bounding box center [229, 126] width 57 height 14
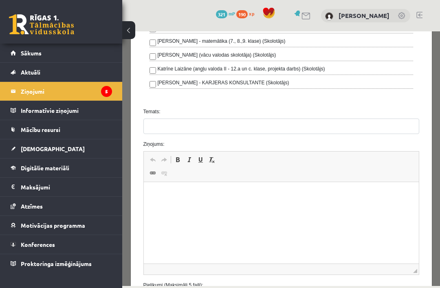
scroll to position [260, 0]
click at [203, 207] on html at bounding box center [281, 194] width 275 height 25
click at [201, 204] on html at bounding box center [281, 194] width 275 height 25
click at [168, 197] on p "Визуальный текстовый редактор, wiswyg-editor-47024875939900-1757871609-225" at bounding box center [281, 194] width 259 height 9
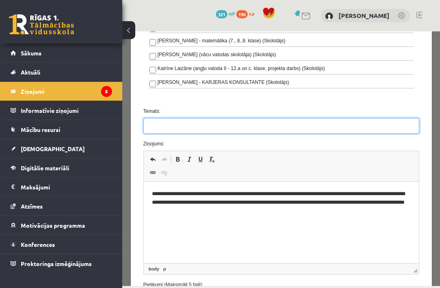
click at [153, 121] on input "Temats:" at bounding box center [282, 125] width 276 height 15
click at [342, 124] on input "Temats:" at bounding box center [282, 125] width 276 height 15
click at [283, 127] on input "**********" at bounding box center [282, 125] width 276 height 15
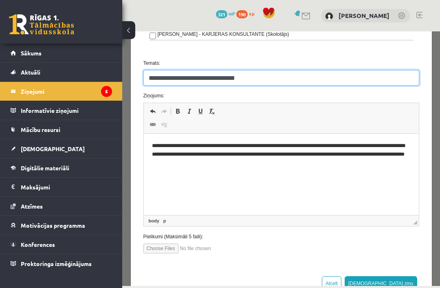
scroll to position [308, 0]
type input "**********"
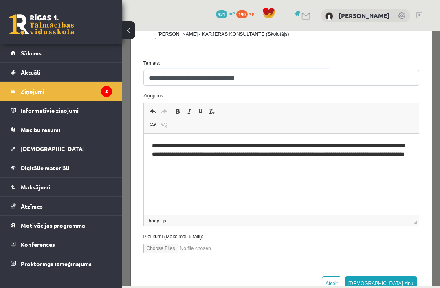
click at [397, 284] on button "[DEMOGRAPHIC_DATA] ziņu" at bounding box center [381, 284] width 73 height 15
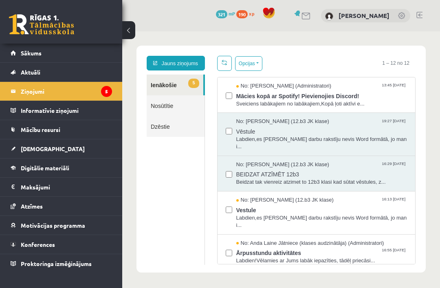
scroll to position [0, 0]
click at [175, 110] on link "Nosūtītie" at bounding box center [176, 105] width 58 height 21
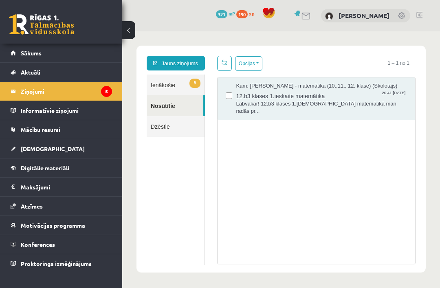
click at [356, 110] on span "Labvakar! 12.b3 klases 1.[DEMOGRAPHIC_DATA] matemātikā man radās pr..." at bounding box center [322, 107] width 171 height 15
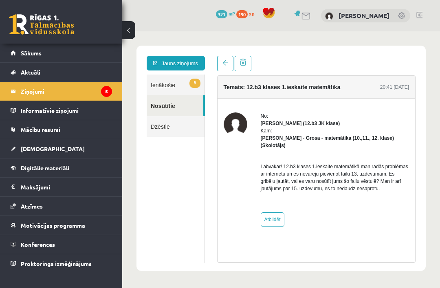
click at [42, 53] on link "Sākums" at bounding box center [62, 53] width 102 height 19
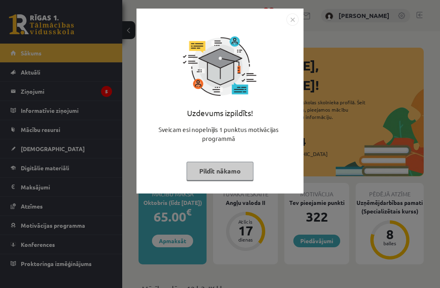
click at [238, 171] on button "Pildīt nākamo" at bounding box center [220, 171] width 67 height 19
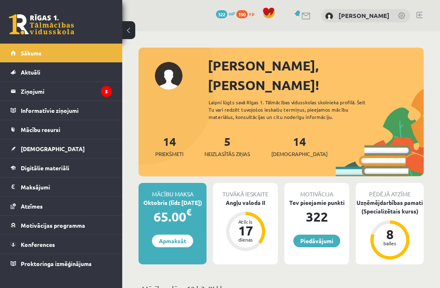
click at [37, 168] on span "Digitālie materiāli" at bounding box center [45, 167] width 49 height 7
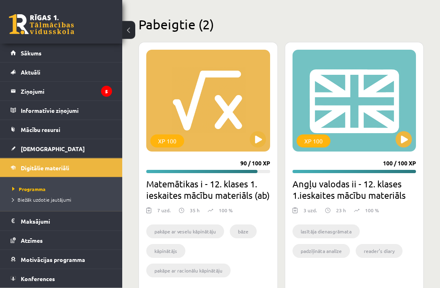
scroll to position [1708, 0]
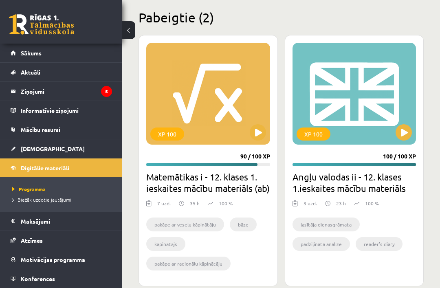
click at [11, 94] on link "Ziņojumi 5" at bounding box center [62, 91] width 102 height 19
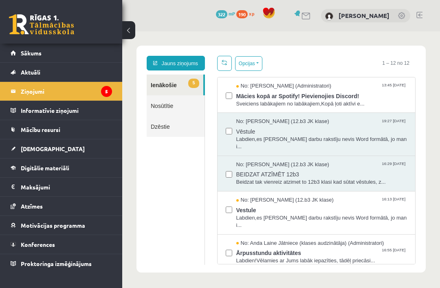
click at [175, 106] on link "Nosūtītie" at bounding box center [176, 105] width 58 height 21
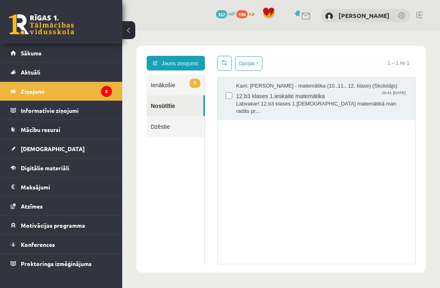
click at [382, 96] on span "20:41 [DATE]" at bounding box center [394, 93] width 25 height 6
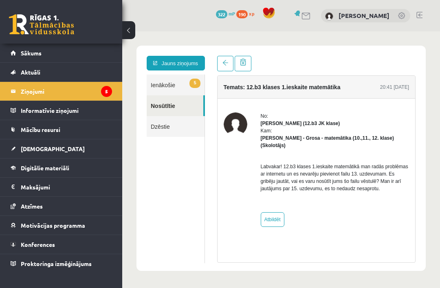
click at [47, 57] on link "Sākums" at bounding box center [62, 53] width 102 height 19
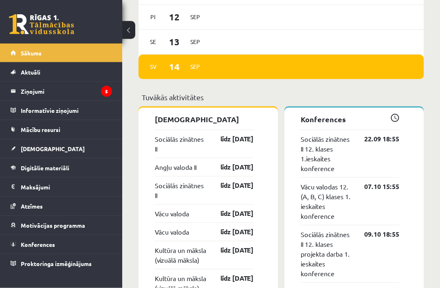
scroll to position [708, 0]
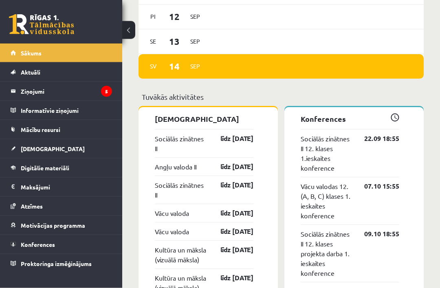
click at [253, 134] on link "līdz [DATE]" at bounding box center [229, 139] width 47 height 10
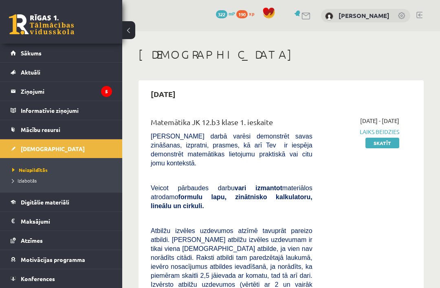
click at [391, 144] on link "Skatīt" at bounding box center [383, 143] width 34 height 11
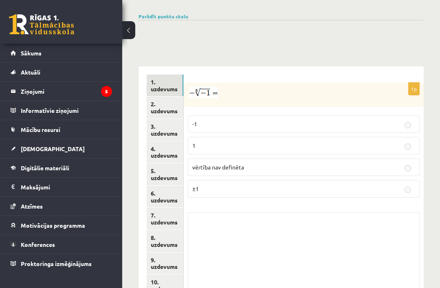
scroll to position [343, 0]
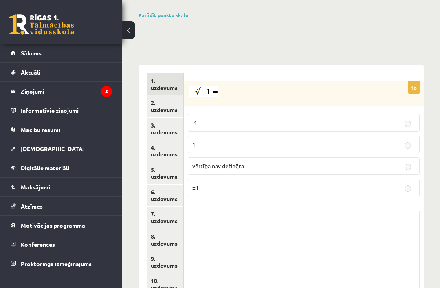
click at [170, 95] on link "2. uzdevums" at bounding box center [165, 106] width 37 height 22
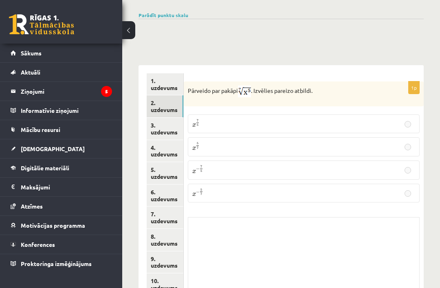
click at [168, 118] on link "3. uzdevums" at bounding box center [165, 129] width 37 height 22
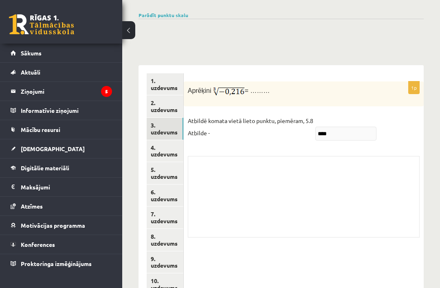
click at [162, 140] on link "4. uzdevums" at bounding box center [165, 151] width 37 height 22
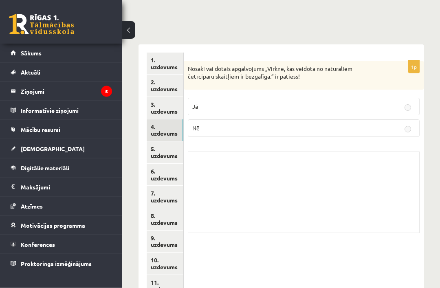
scroll to position [365, 0]
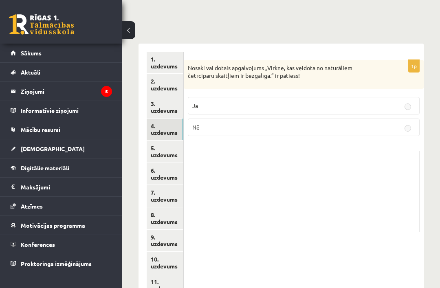
click at [157, 141] on link "5. uzdevums" at bounding box center [165, 152] width 37 height 22
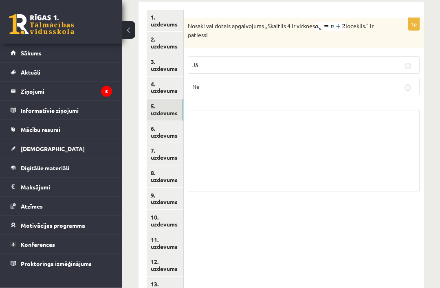
scroll to position [407, 0]
click at [164, 121] on link "6. uzdevums" at bounding box center [165, 132] width 37 height 22
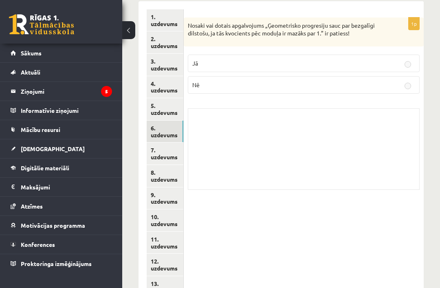
click at [165, 143] on link "7. uzdevums" at bounding box center [165, 154] width 37 height 22
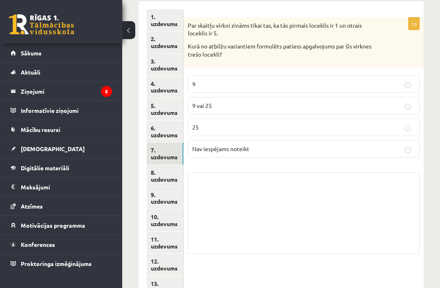
click at [168, 165] on link "8. uzdevums" at bounding box center [165, 176] width 37 height 22
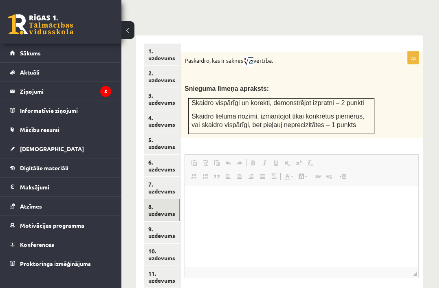
scroll to position [449, 0]
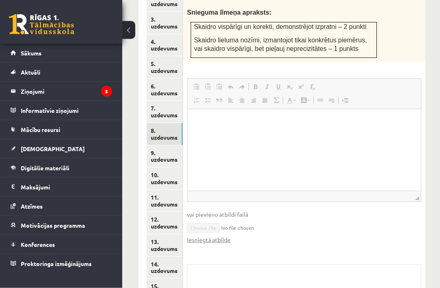
click at [211, 236] on link "Iesniegtā atbilde" at bounding box center [209, 240] width 44 height 9
click at [166, 235] on link "13. uzdevums" at bounding box center [165, 246] width 36 height 22
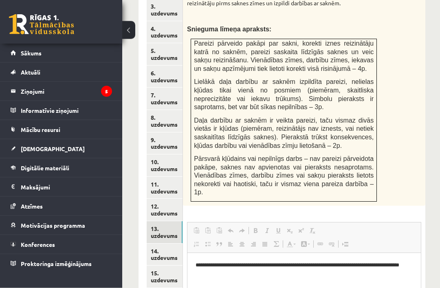
scroll to position [458, 0]
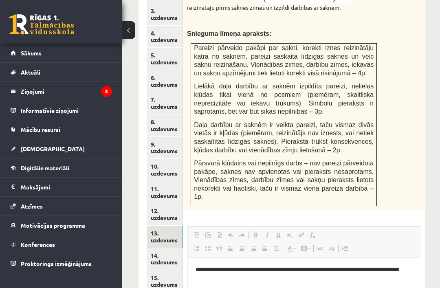
click at [162, 115] on link "8. uzdevums" at bounding box center [165, 126] width 36 height 22
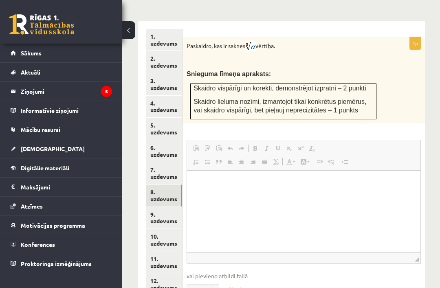
scroll to position [389, 0]
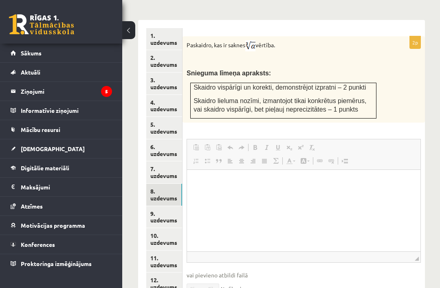
click at [172, 206] on link "9. uzdevums" at bounding box center [164, 217] width 36 height 22
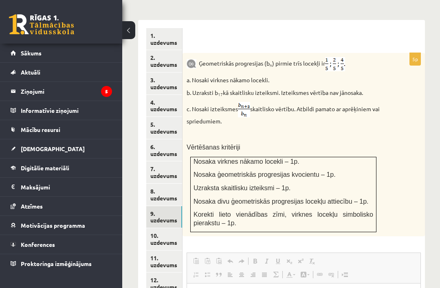
scroll to position [0, 0]
click at [166, 228] on link "10. uzdevums" at bounding box center [164, 239] width 36 height 22
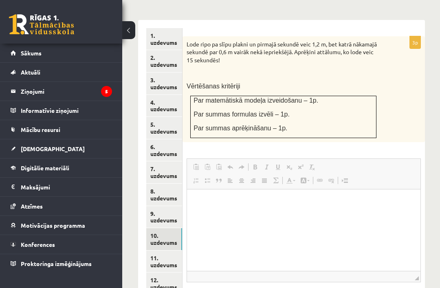
click at [168, 251] on link "11. uzdevums" at bounding box center [164, 262] width 36 height 22
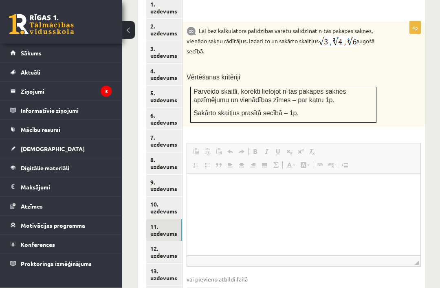
scroll to position [419, 0]
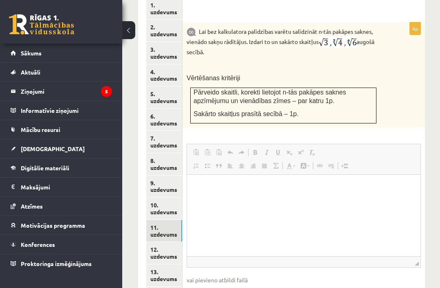
click at [172, 242] on link "12. uzdevums" at bounding box center [164, 253] width 36 height 22
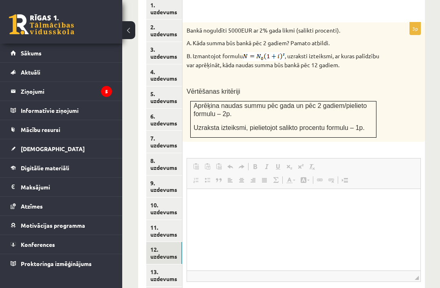
scroll to position [0, 0]
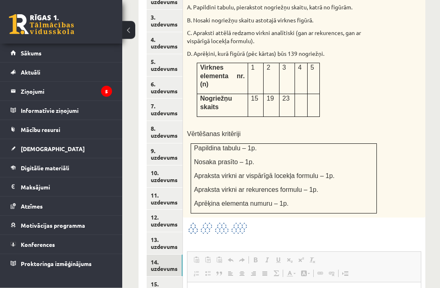
click at [170, 233] on link "13. uzdevums" at bounding box center [165, 244] width 36 height 22
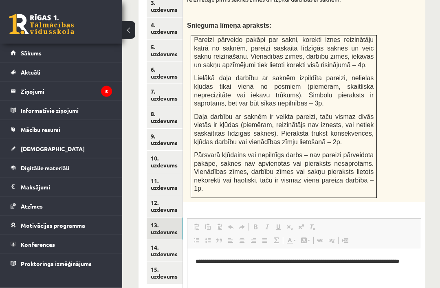
click at [162, 263] on link "15. uzdevums" at bounding box center [165, 274] width 36 height 22
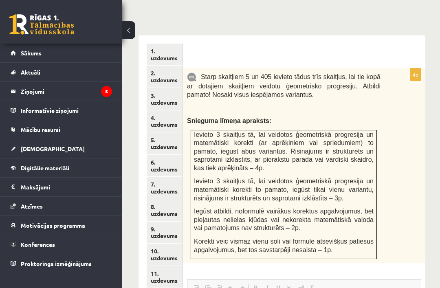
click at [173, 44] on link "1. uzdevums" at bounding box center [165, 55] width 36 height 22
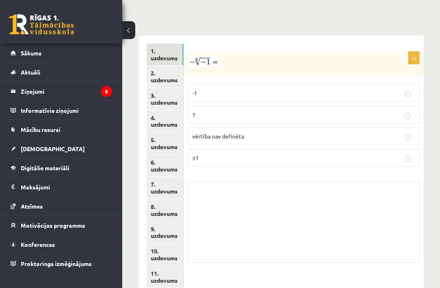
click at [165, 66] on link "2. uzdevums" at bounding box center [165, 77] width 37 height 22
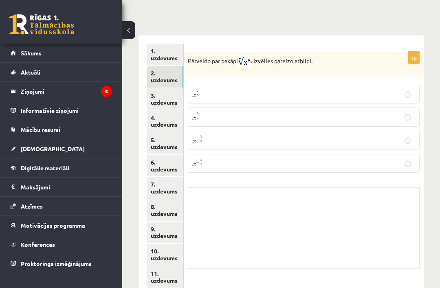
click at [172, 88] on link "3. uzdevums" at bounding box center [165, 99] width 37 height 22
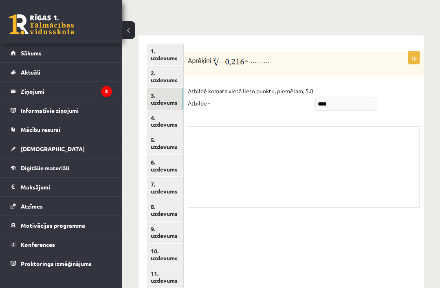
click at [175, 111] on link "4. uzdevums" at bounding box center [165, 122] width 37 height 22
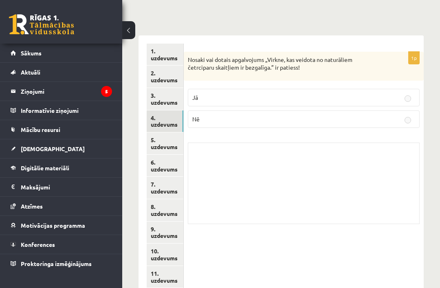
click at [170, 133] on link "5. uzdevums" at bounding box center [165, 144] width 37 height 22
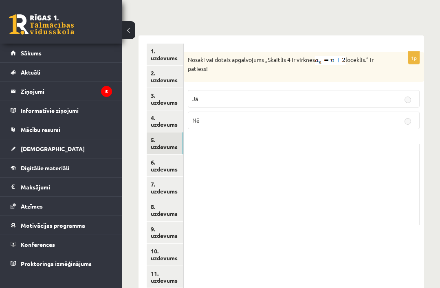
click at [169, 155] on link "6. uzdevums" at bounding box center [165, 166] width 37 height 22
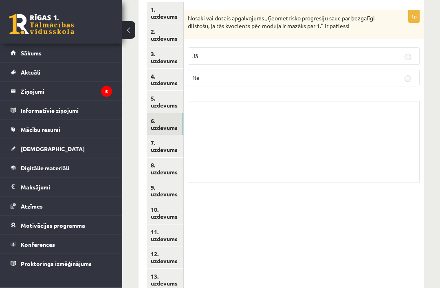
click at [166, 136] on link "7. uzdevums" at bounding box center [165, 147] width 37 height 22
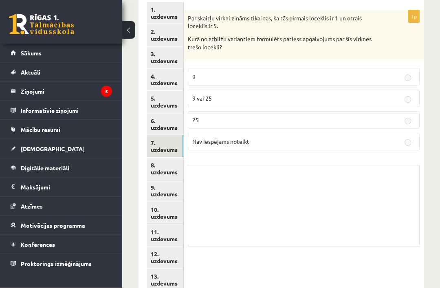
scroll to position [415, 0]
click at [167, 158] on link "8. uzdevums" at bounding box center [165, 169] width 37 height 22
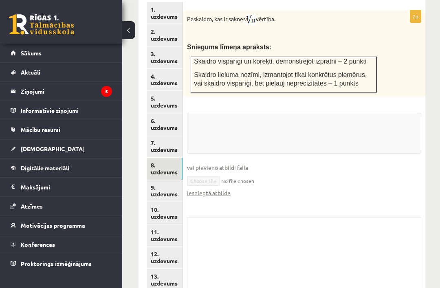
click at [170, 180] on link "9. uzdevums" at bounding box center [165, 191] width 36 height 22
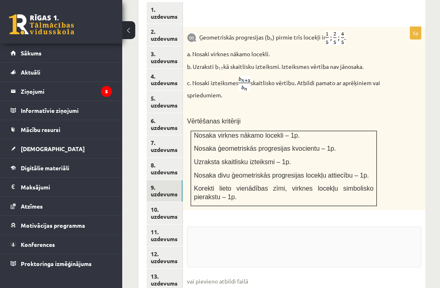
click at [169, 247] on link "12. uzdevums" at bounding box center [165, 258] width 36 height 22
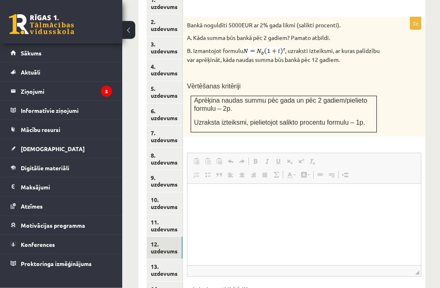
scroll to position [466, 0]
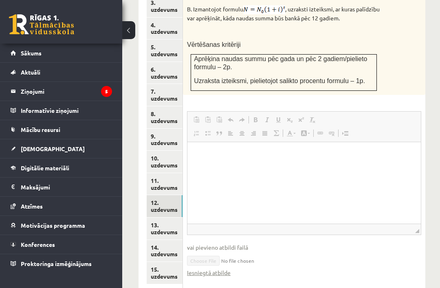
click at [206, 269] on link "Iesniegtā atbilde" at bounding box center [209, 273] width 44 height 9
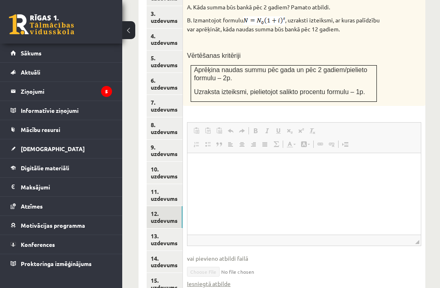
scroll to position [456, 0]
click at [174, 184] on link "11. uzdevums" at bounding box center [165, 195] width 36 height 22
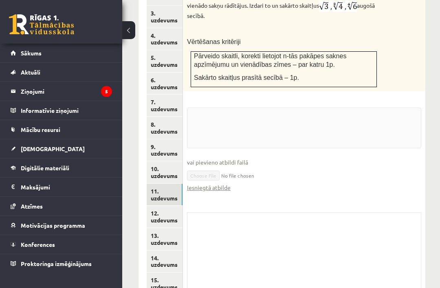
click at [168, 228] on link "13. uzdevums" at bounding box center [165, 239] width 36 height 22
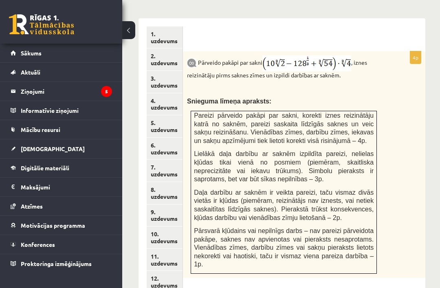
scroll to position [0, 0]
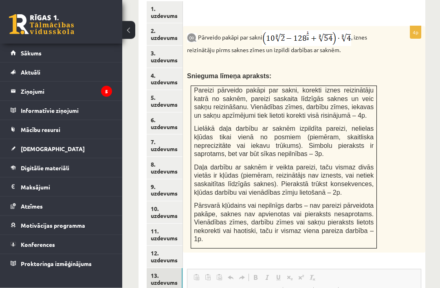
click at [173, 224] on link "11. uzdevums" at bounding box center [165, 235] width 36 height 22
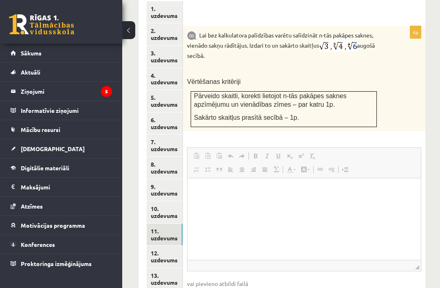
click at [168, 201] on link "10. uzdevums" at bounding box center [165, 212] width 36 height 22
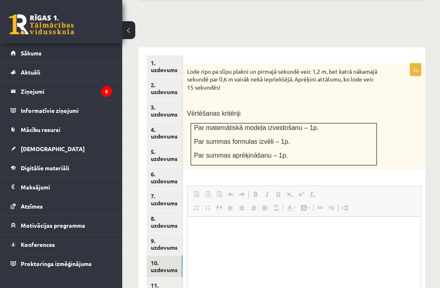
scroll to position [0, 0]
click at [169, 234] on link "9. uzdevums" at bounding box center [165, 245] width 36 height 22
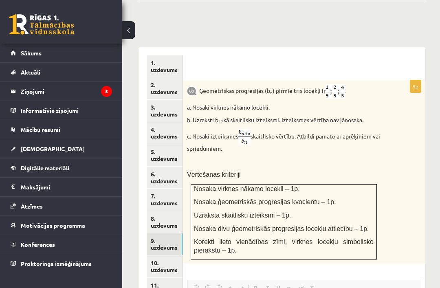
click at [167, 256] on link "10. uzdevums" at bounding box center [165, 267] width 36 height 22
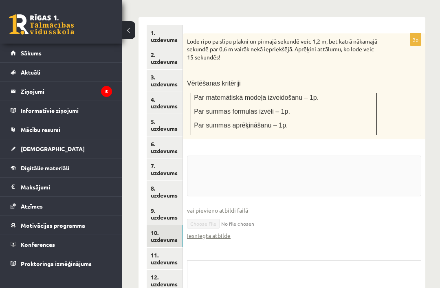
click at [173, 248] on link "11. uzdevums" at bounding box center [165, 259] width 36 height 22
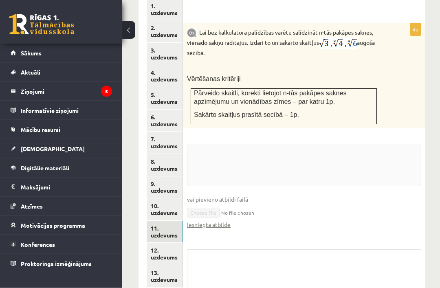
scroll to position [418, 0]
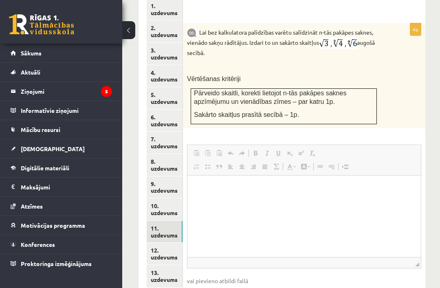
click at [173, 243] on link "12. uzdevums" at bounding box center [165, 254] width 36 height 22
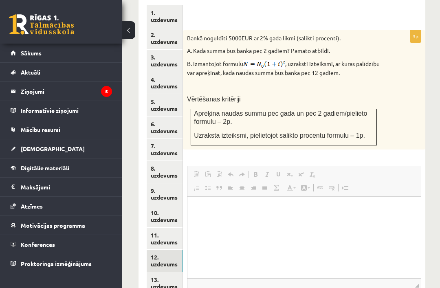
scroll to position [412, 0]
click at [172, 228] on link "11. uzdevums" at bounding box center [165, 239] width 36 height 22
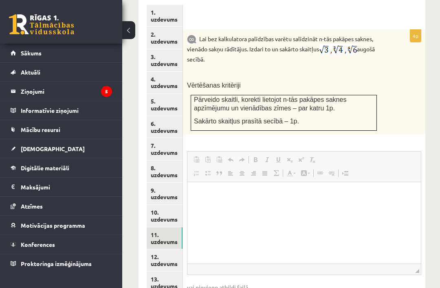
scroll to position [0, 0]
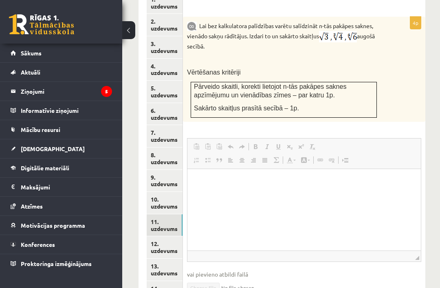
click at [166, 237] on link "12. uzdevums" at bounding box center [165, 248] width 36 height 22
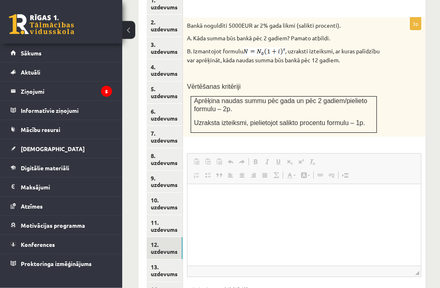
scroll to position [447, 0]
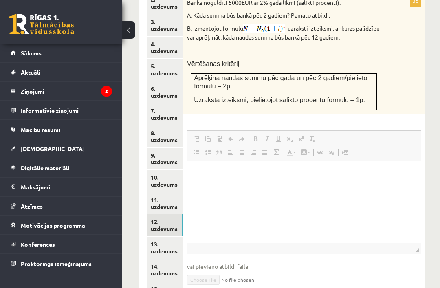
click at [224, 288] on link "Iesniegtā atbilde" at bounding box center [209, 292] width 44 height 9
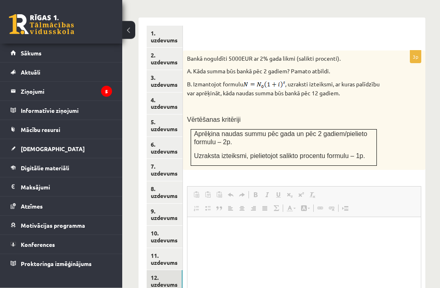
scroll to position [392, 0]
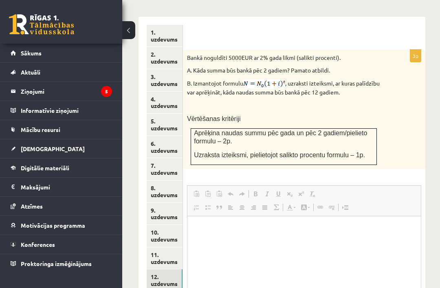
click at [95, 88] on legend "Ziņojumi 5" at bounding box center [66, 91] width 91 height 19
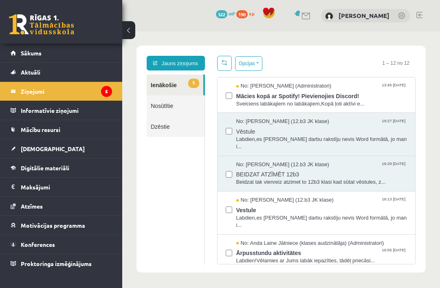
click at [33, 53] on span "Sākums" at bounding box center [31, 52] width 21 height 7
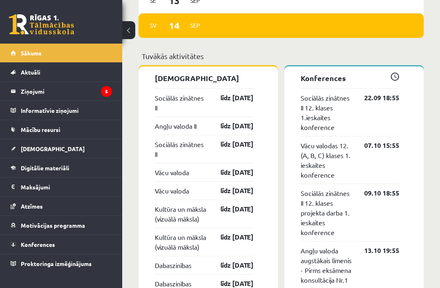
scroll to position [751, 0]
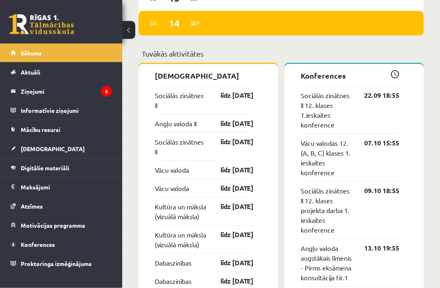
click at [184, 91] on link "Sociālās zinātnes II" at bounding box center [180, 101] width 51 height 20
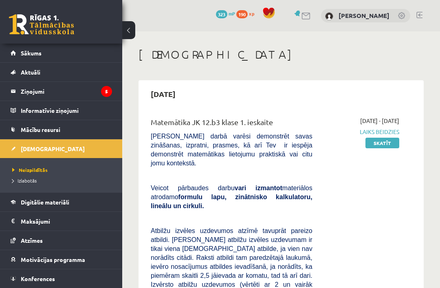
click at [384, 145] on link "Skatīt" at bounding box center [383, 143] width 34 height 11
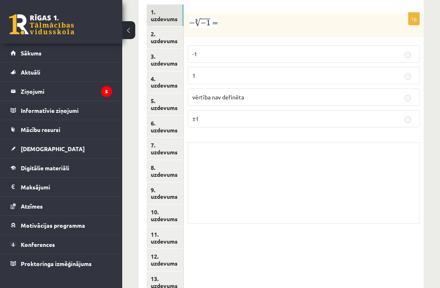
scroll to position [434, 0]
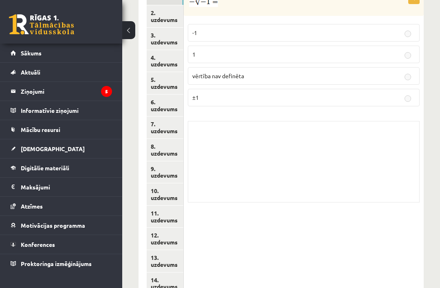
click at [164, 273] on link "14. uzdevums" at bounding box center [165, 284] width 37 height 22
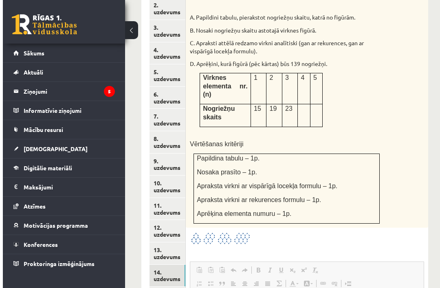
scroll to position [455, 1]
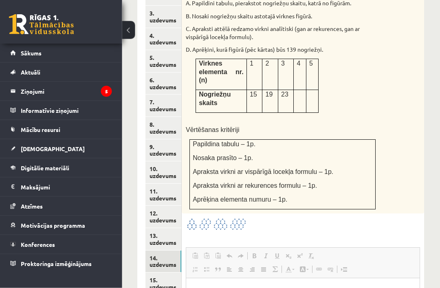
click at [164, 273] on link "15. uzdevums" at bounding box center [164, 284] width 36 height 22
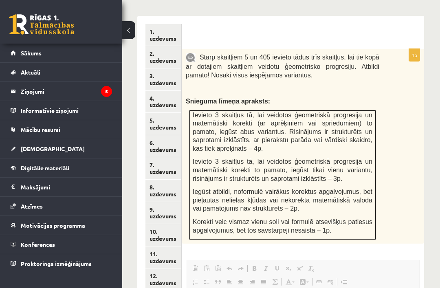
scroll to position [392, 1]
